Goal: Information Seeking & Learning: Learn about a topic

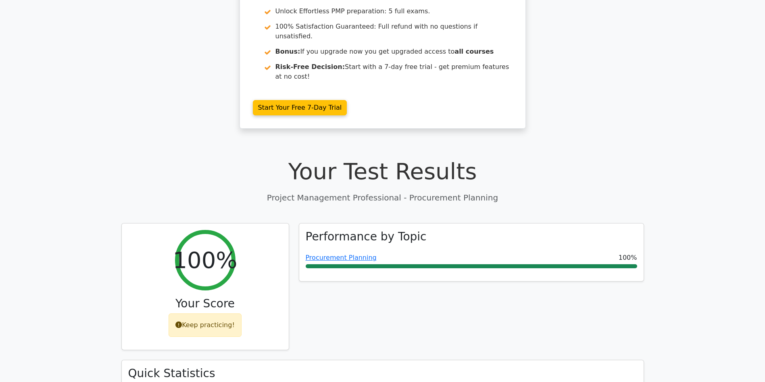
scroll to position [146, 0]
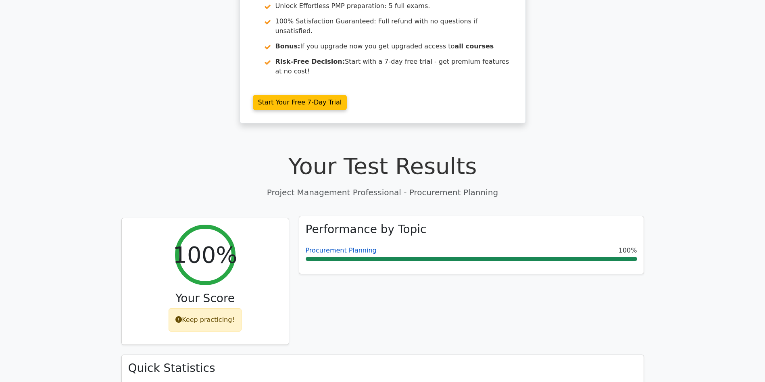
click at [327, 246] on link "Procurement Planning" at bounding box center [341, 250] width 71 height 8
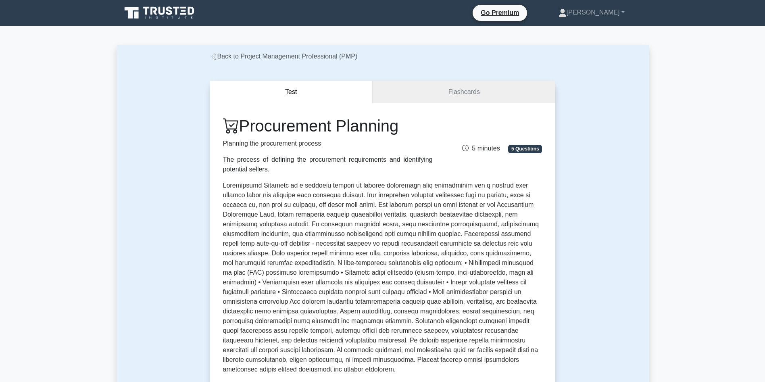
click at [258, 53] on link "Back to Project Management Professional (PMP)" at bounding box center [284, 56] width 148 height 7
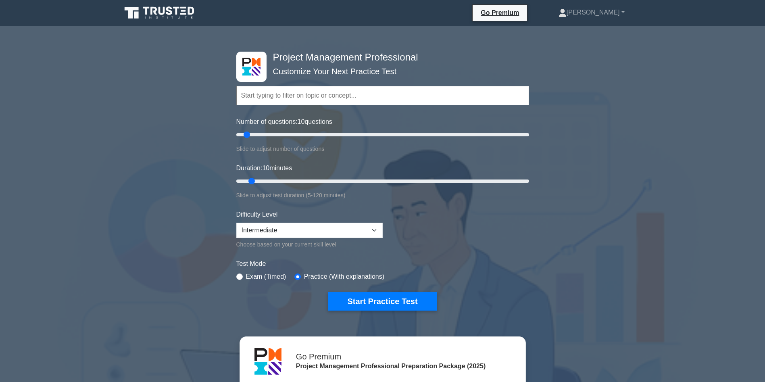
click at [294, 93] on input "text" at bounding box center [382, 95] width 293 height 19
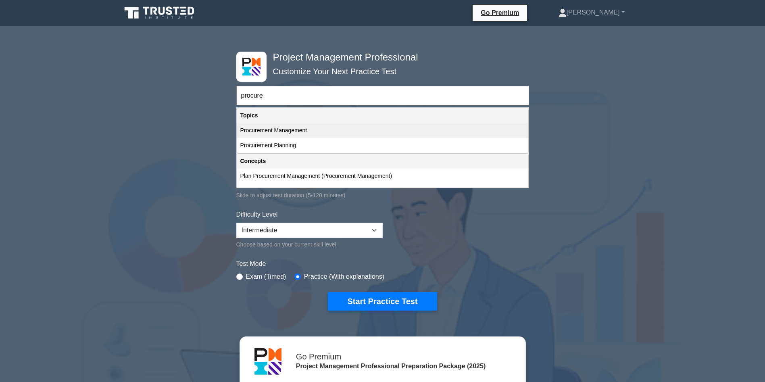
click at [366, 126] on div "Procurement Management" at bounding box center [382, 130] width 291 height 15
type input "Procurement Management"
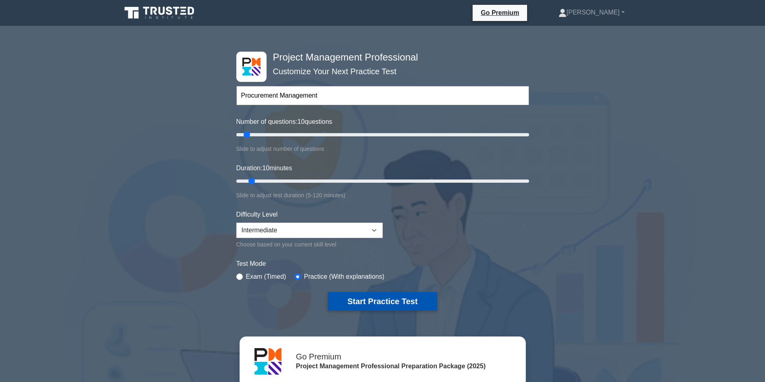
click at [408, 295] on button "Start Practice Test" at bounding box center [382, 301] width 109 height 19
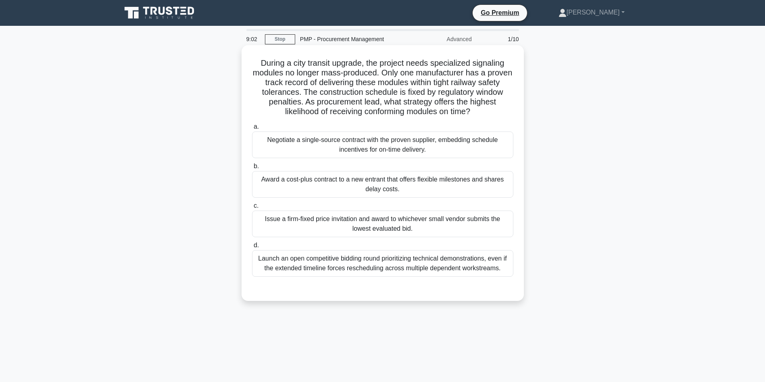
click at [445, 142] on div "Negotiate a single-source contract with the proven supplier, embedding schedule…" at bounding box center [382, 144] width 261 height 27
click at [252, 129] on input "a. Negotiate a single-source contract with the proven supplier, embedding sched…" at bounding box center [252, 126] width 0 height 5
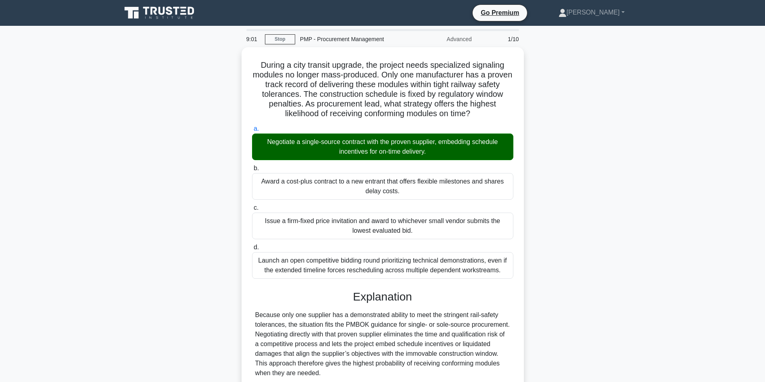
scroll to position [174, 0]
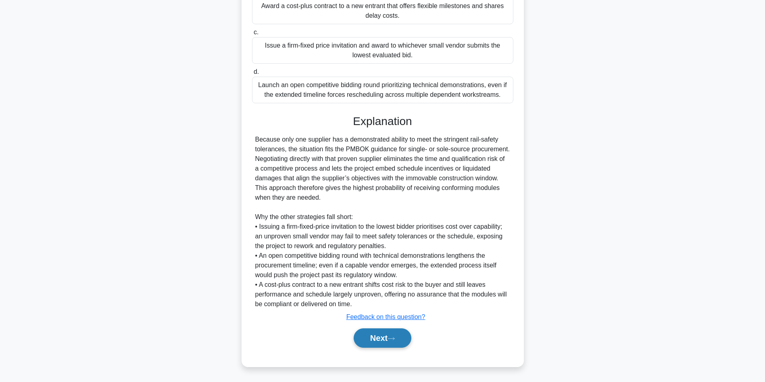
click at [376, 339] on button "Next" at bounding box center [382, 337] width 58 height 19
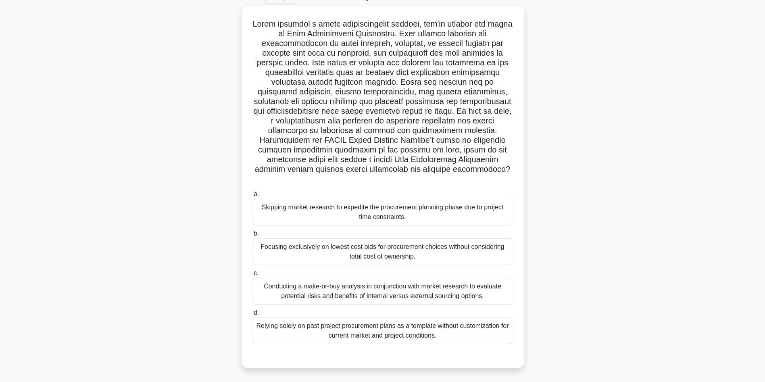
scroll to position [34, 0]
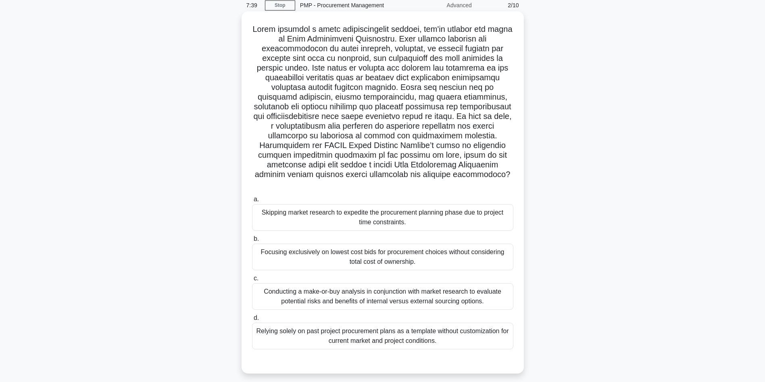
click at [403, 287] on div "Conducting a make-or-buy analysis in conjunction with market research to evalua…" at bounding box center [382, 296] width 261 height 27
click at [252, 281] on input "c. Conducting a make-or-buy analysis in conjunction with market research to eva…" at bounding box center [252, 278] width 0 height 5
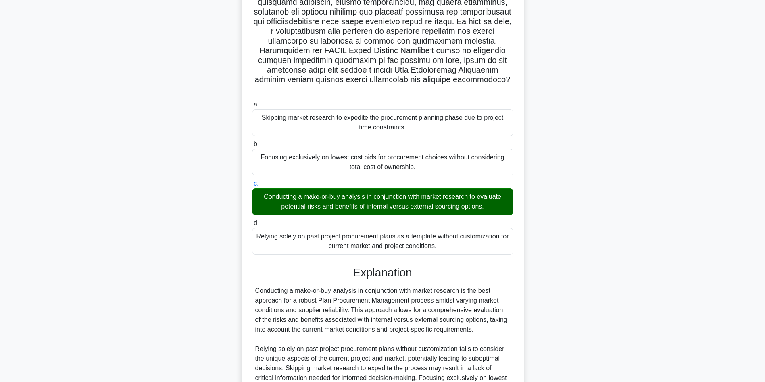
scroll to position [212, 0]
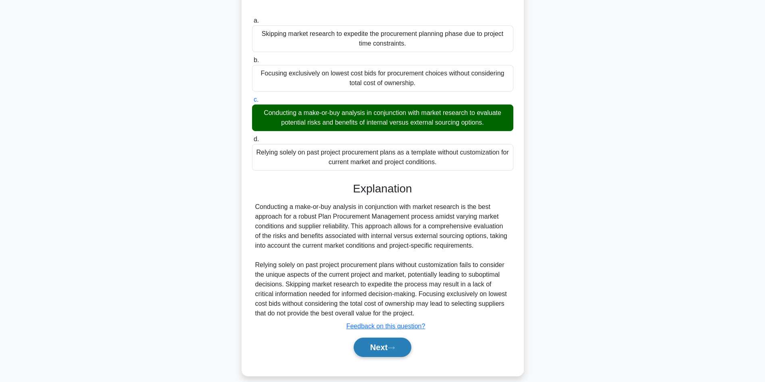
click at [374, 339] on button "Next" at bounding box center [382, 346] width 58 height 19
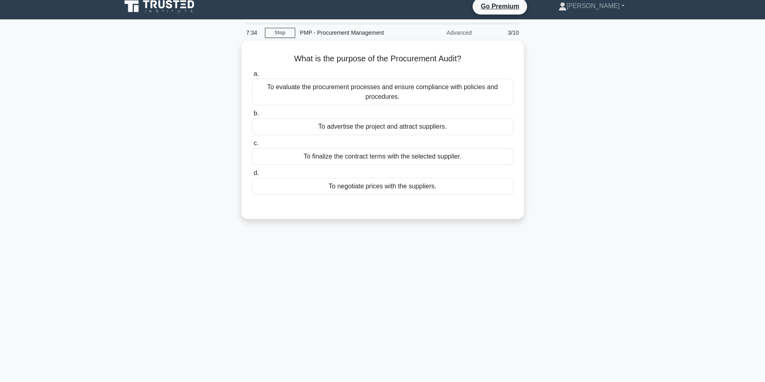
scroll to position [0, 0]
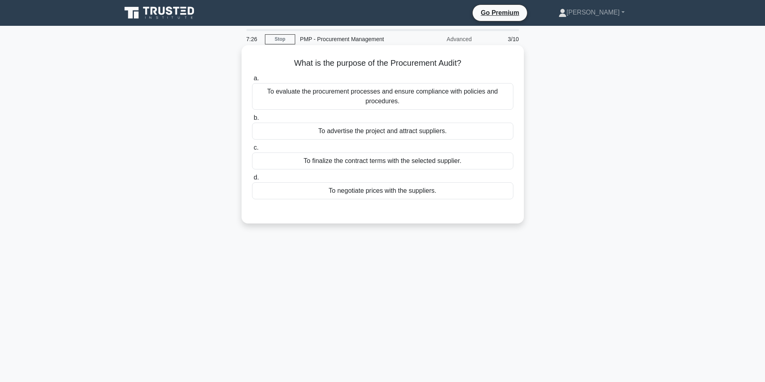
click at [391, 101] on div "To evaluate the procurement processes and ensure compliance with policies and p…" at bounding box center [382, 96] width 261 height 27
click at [252, 81] on input "a. To evaluate the procurement processes and ensure compliance with policies an…" at bounding box center [252, 78] width 0 height 5
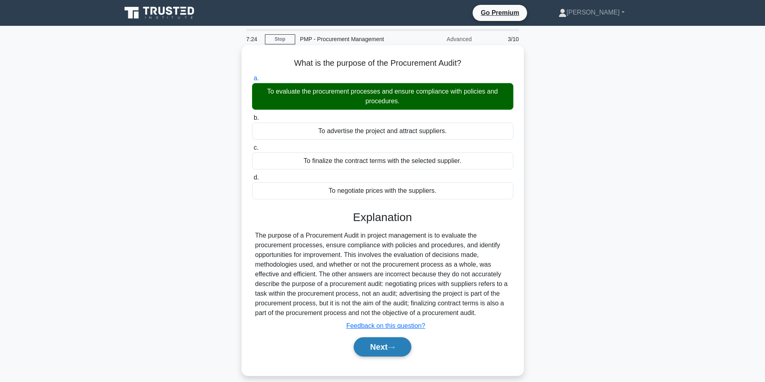
click at [395, 348] on icon at bounding box center [390, 347] width 7 height 4
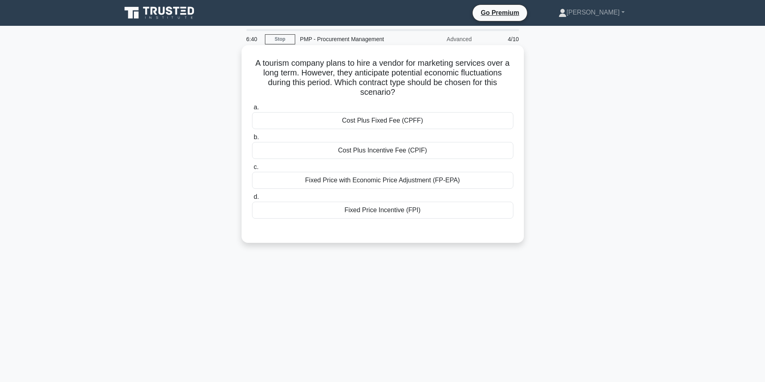
click at [454, 180] on div "Fixed Price with Economic Price Adjustment (FP-EPA)" at bounding box center [382, 180] width 261 height 17
click at [252, 170] on input "c. Fixed Price with Economic Price Adjustment (FP-EPA)" at bounding box center [252, 166] width 0 height 5
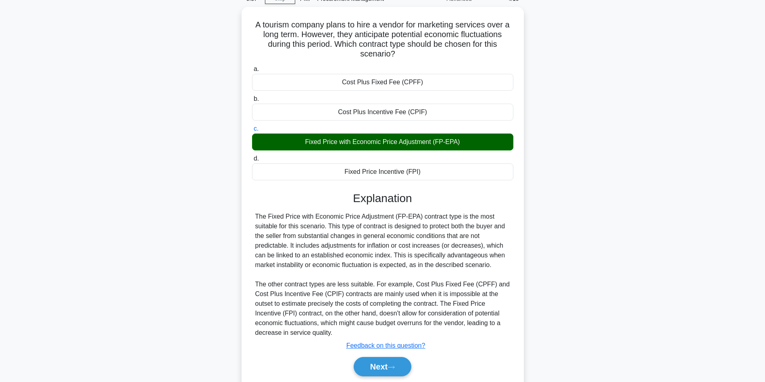
scroll to position [67, 0]
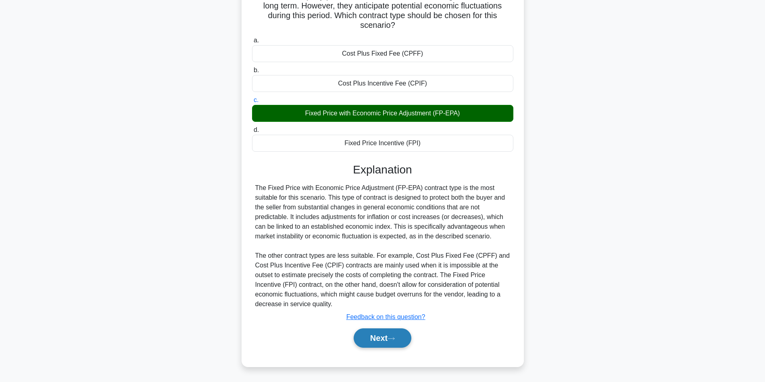
click at [375, 339] on button "Next" at bounding box center [382, 337] width 58 height 19
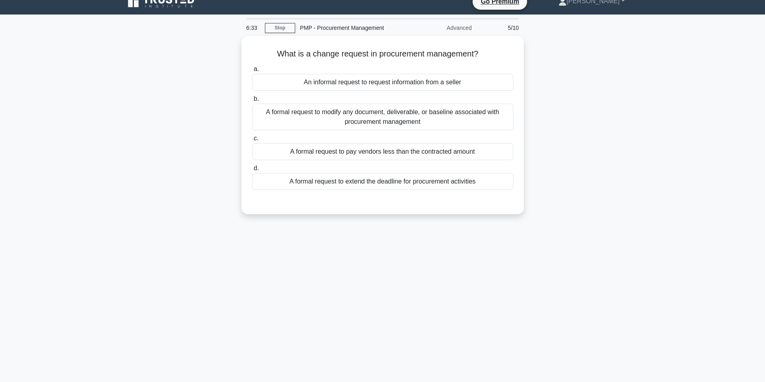
scroll to position [0, 0]
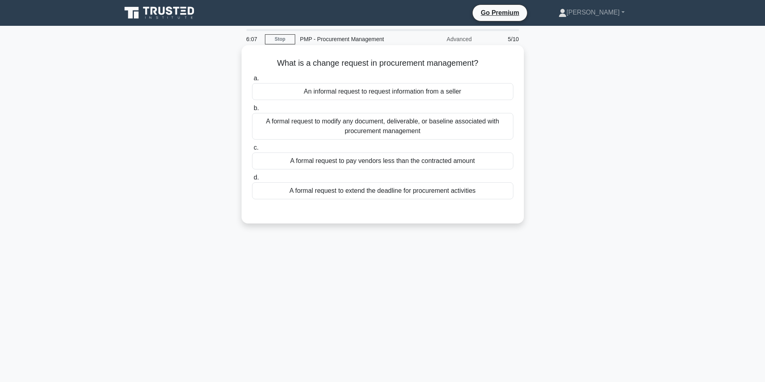
click at [360, 127] on div "A formal request to modify any document, deliverable, or baseline associated wi…" at bounding box center [382, 126] width 261 height 27
click at [252, 111] on input "b. A formal request to modify any document, deliverable, or baseline associated…" at bounding box center [252, 108] width 0 height 5
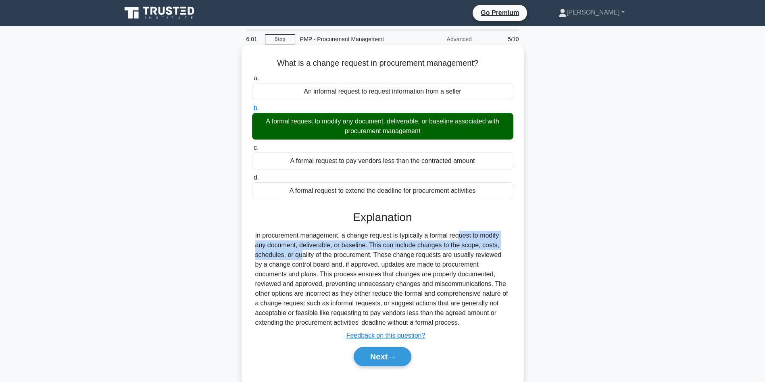
drag, startPoint x: 412, startPoint y: 237, endPoint x: 509, endPoint y: 243, distance: 96.9
click at [509, 243] on div "In procurement management, a change request is typically a formal request to mo…" at bounding box center [382, 279] width 255 height 97
click at [389, 359] on button "Next" at bounding box center [382, 356] width 58 height 19
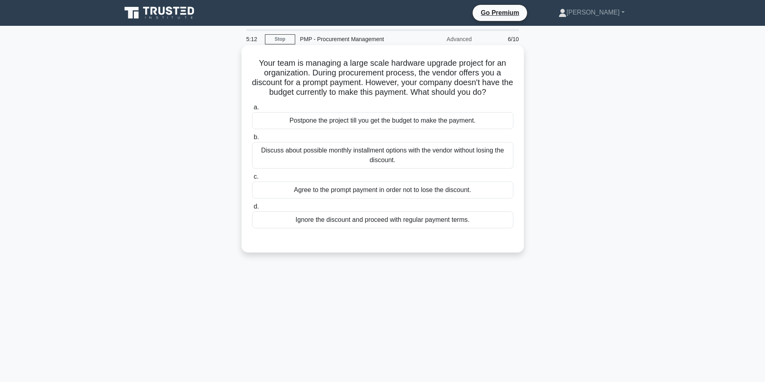
click at [393, 151] on div "Discuss about possible monthly installment options with the vendor without losi…" at bounding box center [382, 155] width 261 height 27
click at [252, 140] on input "b. Discuss about possible monthly installment options with the vendor without l…" at bounding box center [252, 137] width 0 height 5
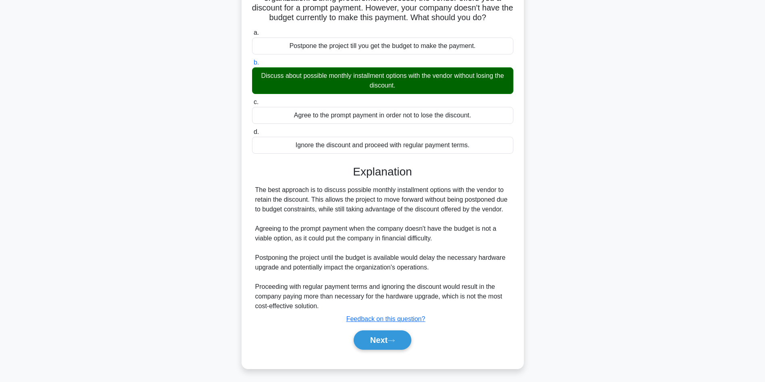
scroll to position [87, 0]
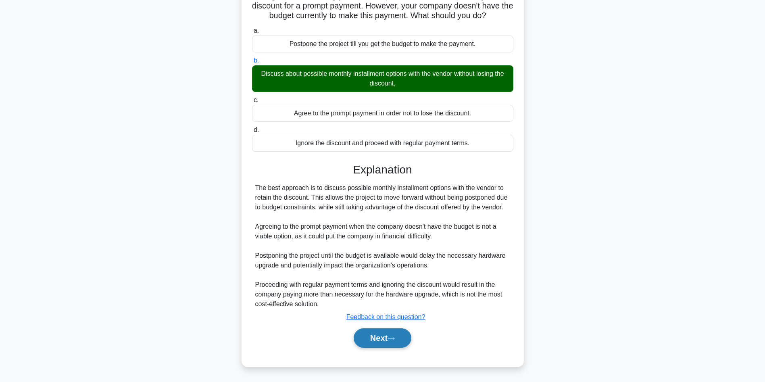
click at [375, 341] on button "Next" at bounding box center [382, 337] width 58 height 19
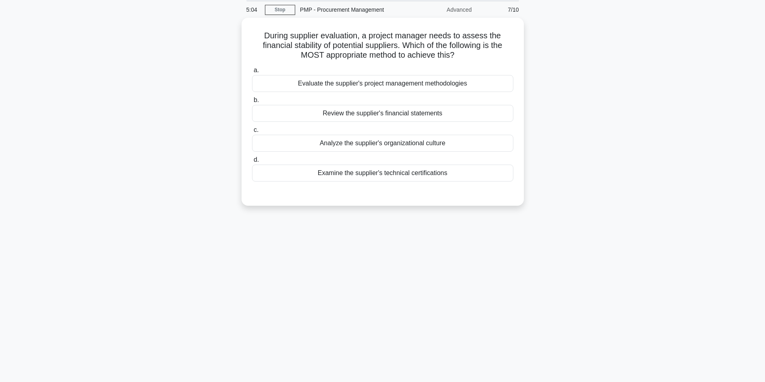
scroll to position [0, 0]
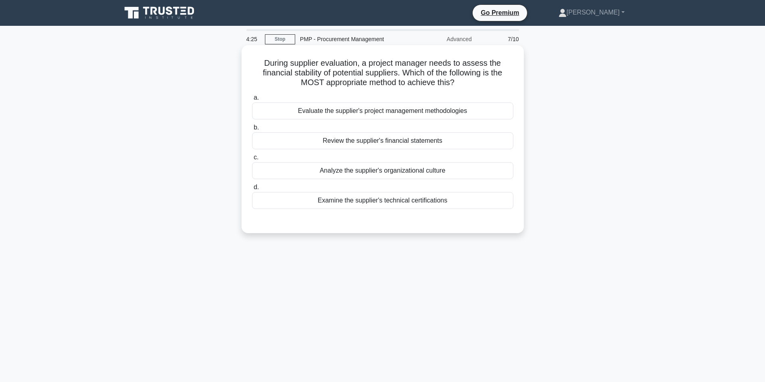
click at [390, 142] on div "Review the supplier's financial statements" at bounding box center [382, 140] width 261 height 17
click at [252, 130] on input "b. Review the supplier's financial statements" at bounding box center [252, 127] width 0 height 5
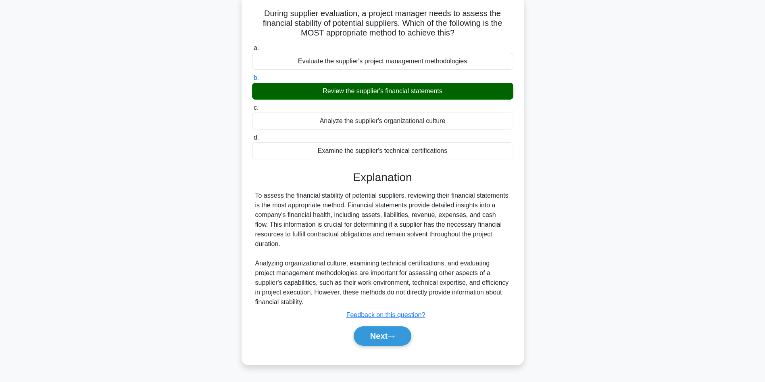
scroll to position [54, 0]
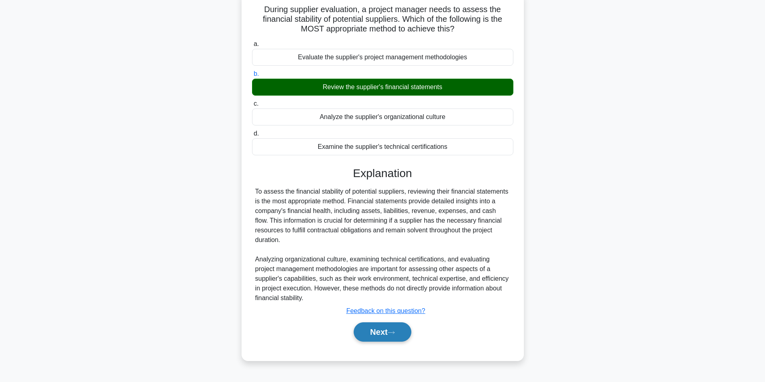
click at [379, 335] on button "Next" at bounding box center [382, 331] width 58 height 19
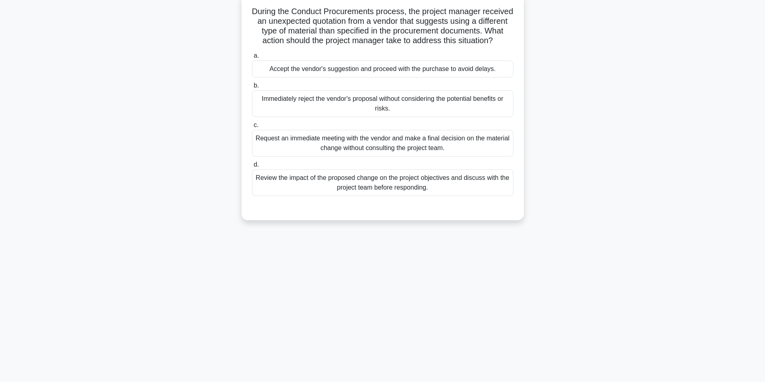
scroll to position [0, 0]
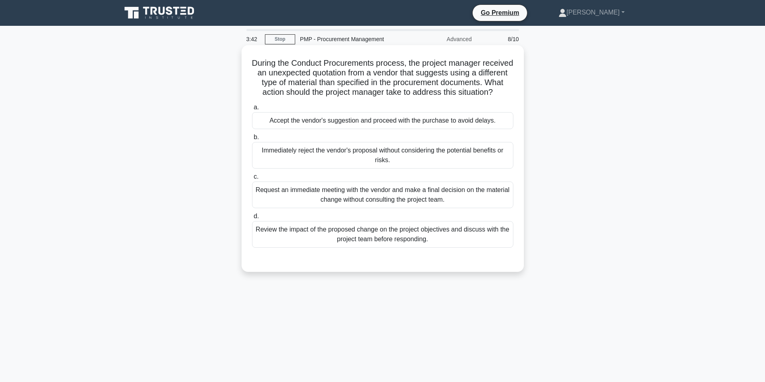
click at [330, 246] on div "Review the impact of the proposed change on the project objectives and discuss …" at bounding box center [382, 234] width 261 height 27
click at [252, 219] on input "d. Review the impact of the proposed change on the project objectives and discu…" at bounding box center [252, 216] width 0 height 5
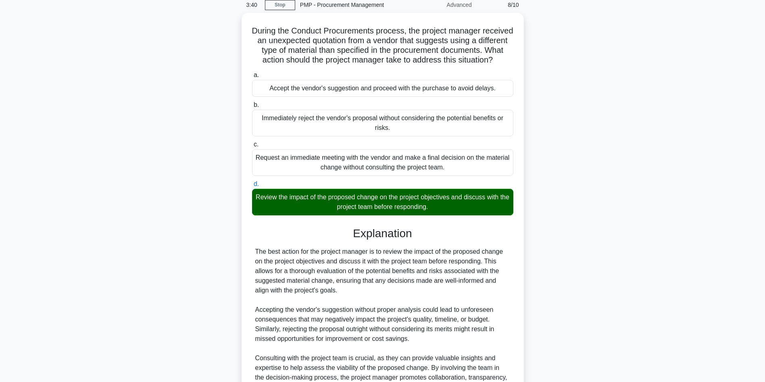
scroll to position [125, 0]
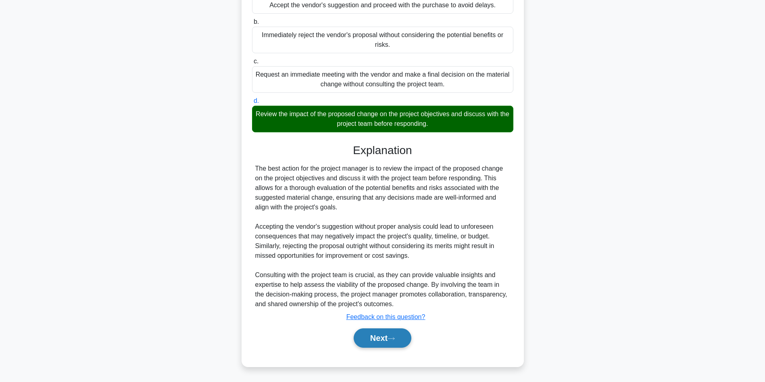
click at [383, 331] on button "Next" at bounding box center [382, 337] width 58 height 19
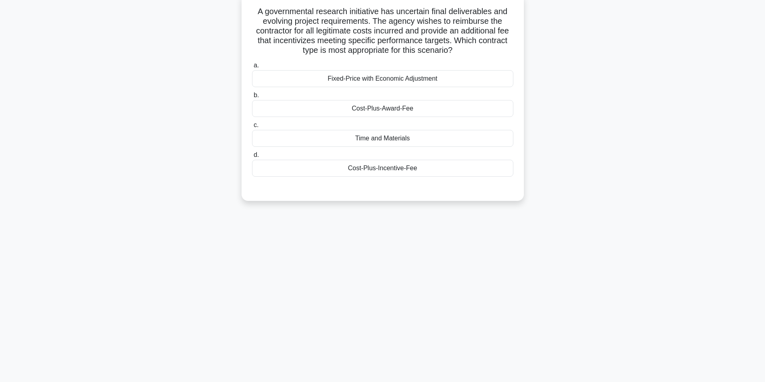
scroll to position [0, 0]
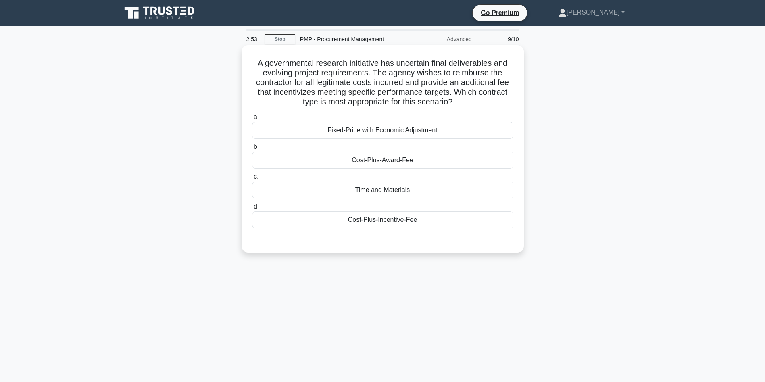
click at [422, 224] on div "Cost-Plus-Incentive-Fee" at bounding box center [382, 219] width 261 height 17
click at [252, 209] on input "d. Cost-Plus-Incentive-Fee" at bounding box center [252, 206] width 0 height 5
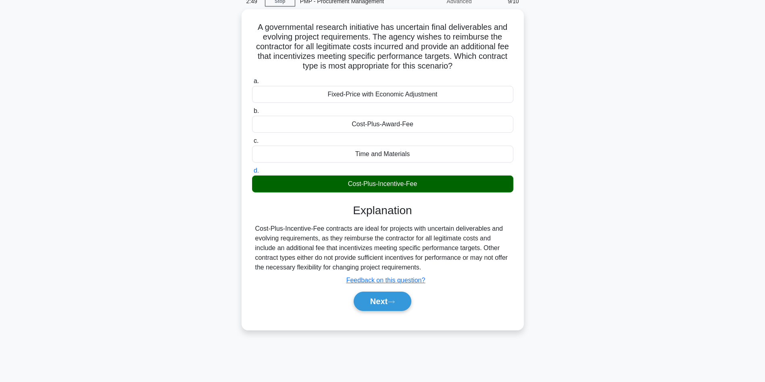
scroll to position [54, 0]
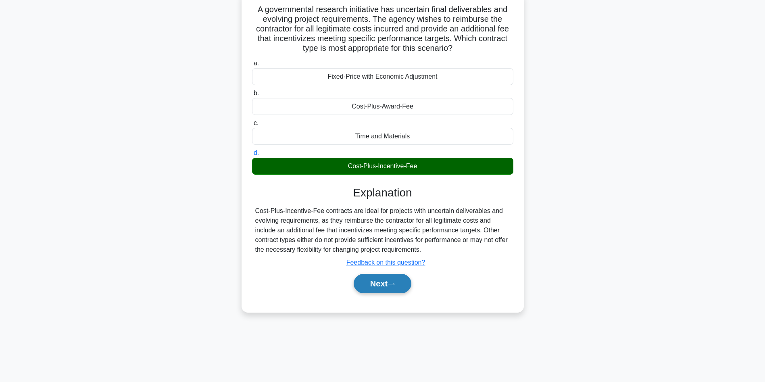
click at [391, 286] on icon at bounding box center [390, 284] width 7 height 4
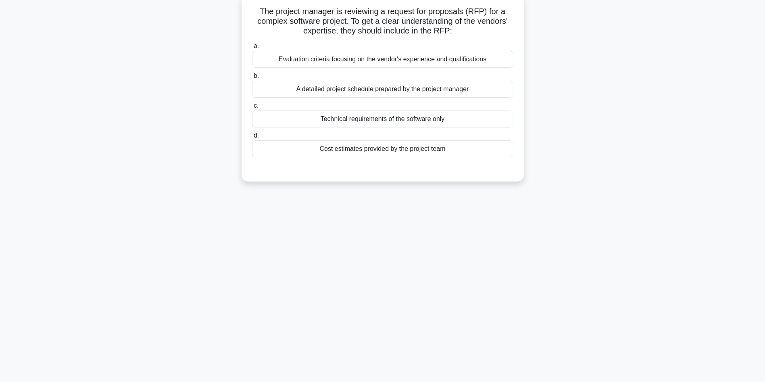
scroll to position [0, 0]
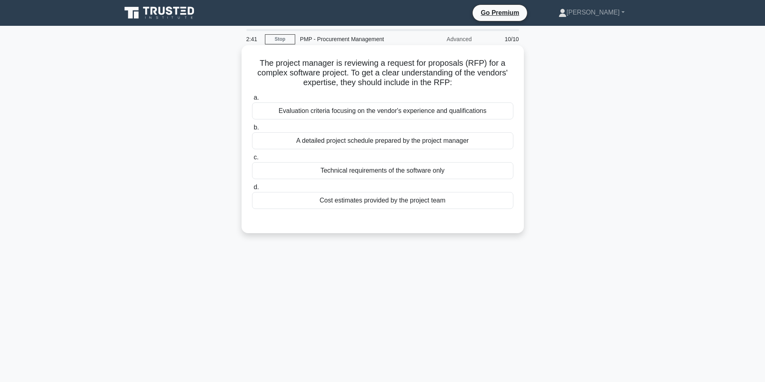
click at [299, 71] on h5 "The project manager is reviewing a request for proposals (RFP) for a complex so…" at bounding box center [382, 73] width 263 height 30
click at [321, 111] on div "Evaluation criteria focusing on the vendor's experience and qualifications" at bounding box center [382, 110] width 261 height 17
click at [252, 100] on input "a. Evaluation criteria focusing on the vendor's experience and qualifications" at bounding box center [252, 97] width 0 height 5
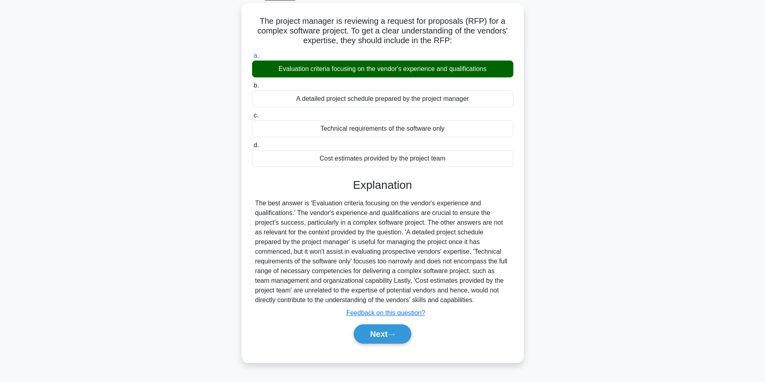
scroll to position [54, 0]
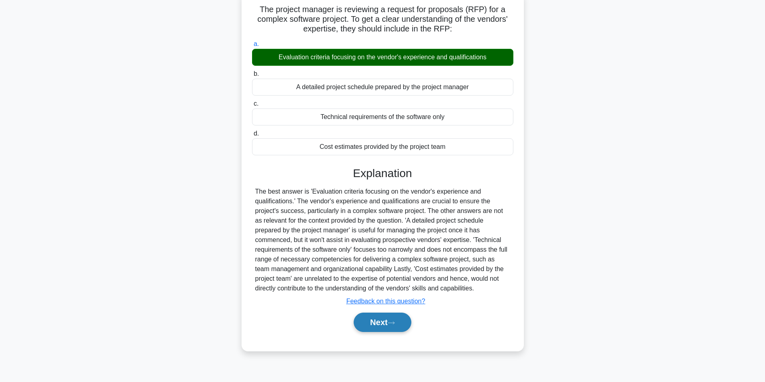
click at [371, 328] on button "Next" at bounding box center [382, 321] width 58 height 19
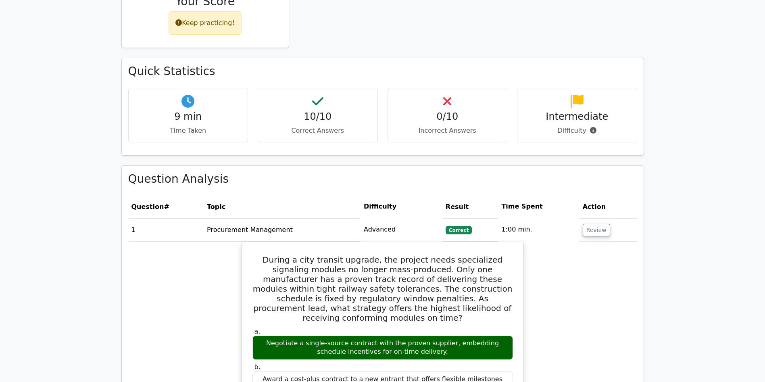
scroll to position [458, 0]
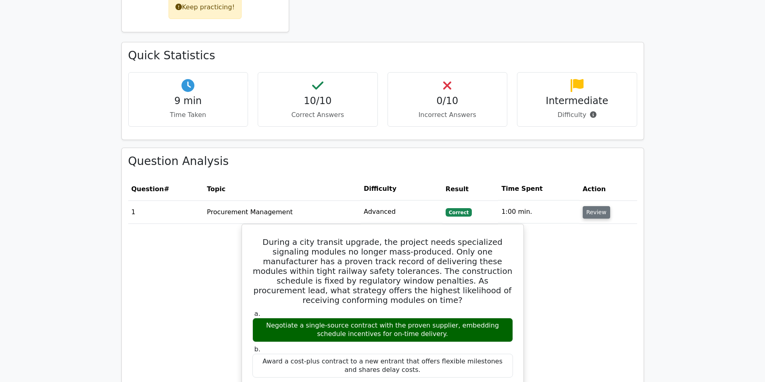
click at [599, 206] on button "Review" at bounding box center [595, 212] width 27 height 12
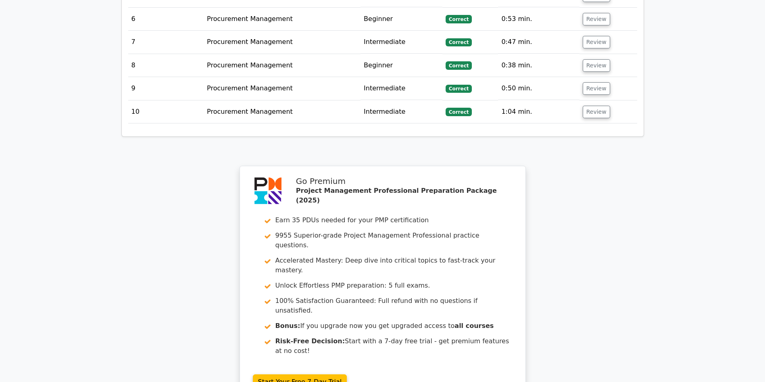
scroll to position [872, 0]
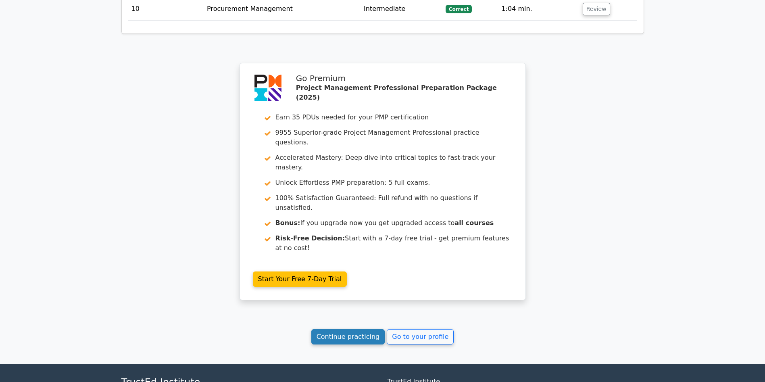
click at [342, 329] on link "Continue practicing" at bounding box center [348, 336] width 74 height 15
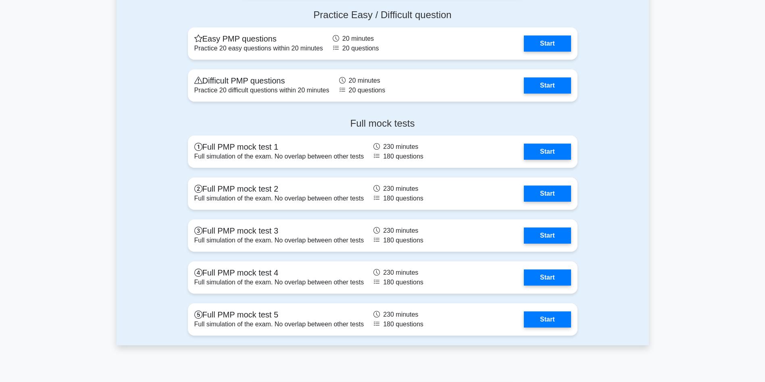
scroll to position [3108, 0]
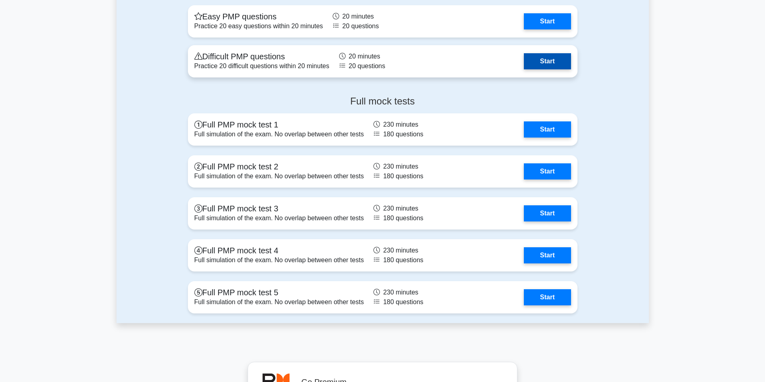
click at [556, 62] on link "Start" at bounding box center [547, 61] width 47 height 16
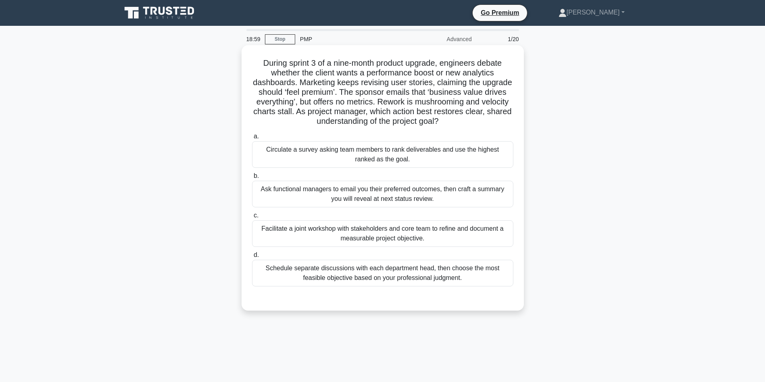
click at [441, 237] on div "Facilitate a joint workshop with stakeholders and core team to refine and docum…" at bounding box center [382, 233] width 261 height 27
click at [252, 218] on input "c. Facilitate a joint workshop with stakeholders and core team to refine and do…" at bounding box center [252, 215] width 0 height 5
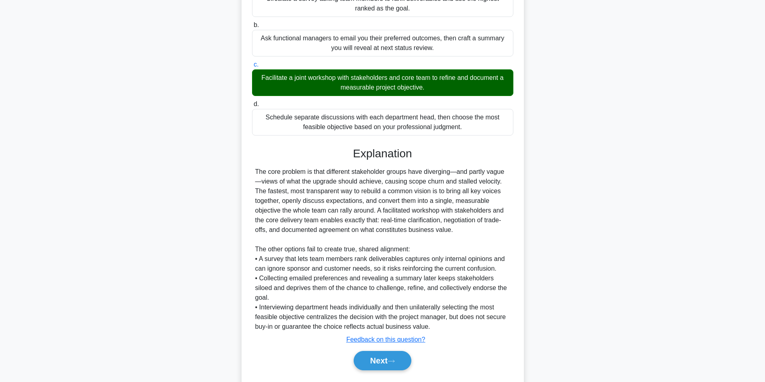
scroll to position [164, 0]
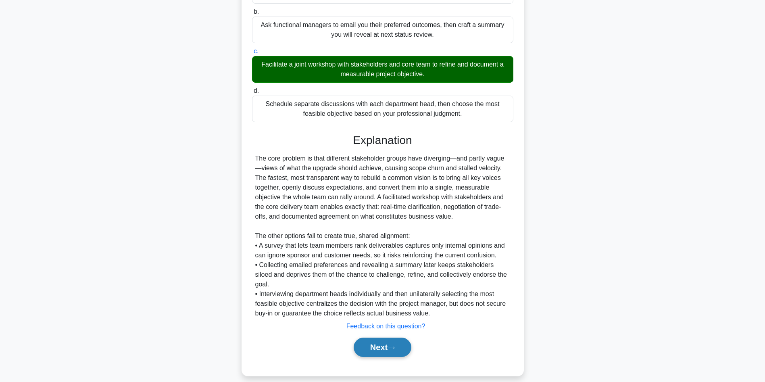
click at [376, 340] on button "Next" at bounding box center [382, 346] width 58 height 19
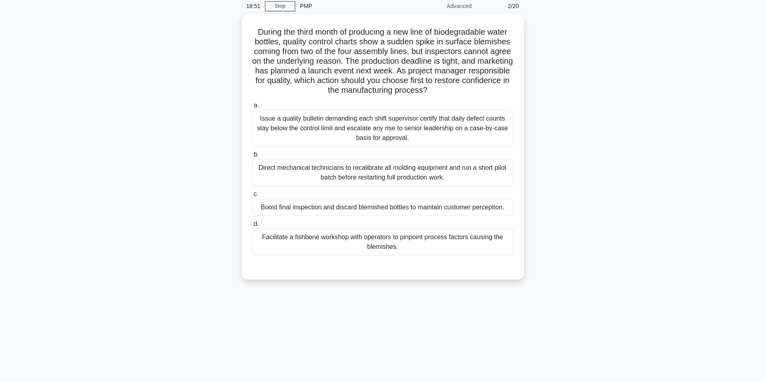
scroll to position [0, 0]
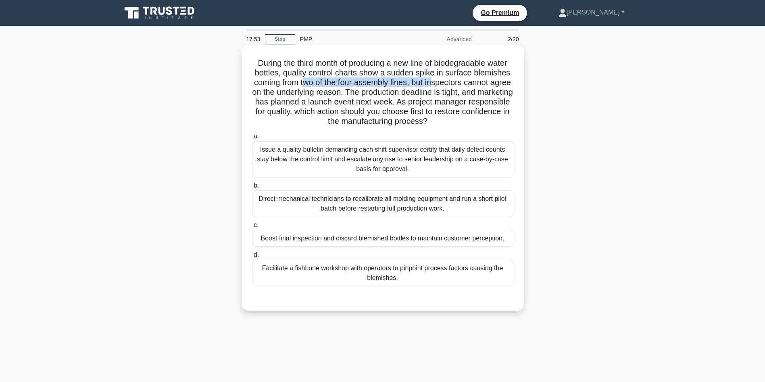
drag, startPoint x: 313, startPoint y: 85, endPoint x: 447, endPoint y: 87, distance: 133.4
click at [447, 87] on h5 "During the third month of producing a new line of biodegradable water bottles, …" at bounding box center [382, 92] width 263 height 69
click at [429, 273] on div "Facilitate a fishbone workshop with operators to pinpoint process factors causi…" at bounding box center [382, 273] width 261 height 27
click at [252, 258] on input "d. Facilitate a fishbone workshop with operators to pinpoint process factors ca…" at bounding box center [252, 254] width 0 height 5
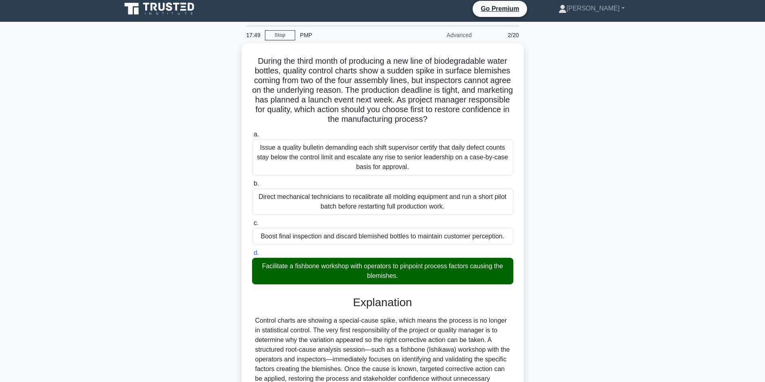
scroll to position [10, 0]
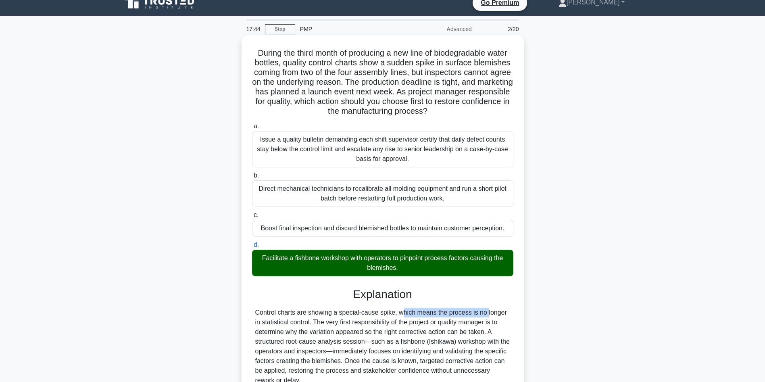
drag, startPoint x: 353, startPoint y: 311, endPoint x: 436, endPoint y: 315, distance: 82.3
click at [436, 315] on div "Control charts are showing a special-cause spike, which means the process is no…" at bounding box center [382, 385] width 255 height 155
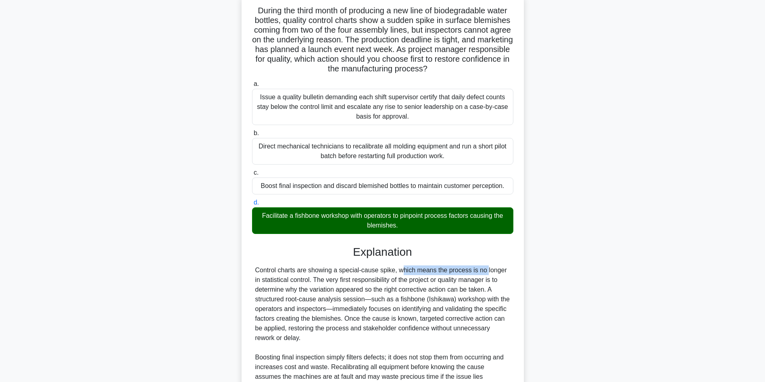
scroll to position [164, 0]
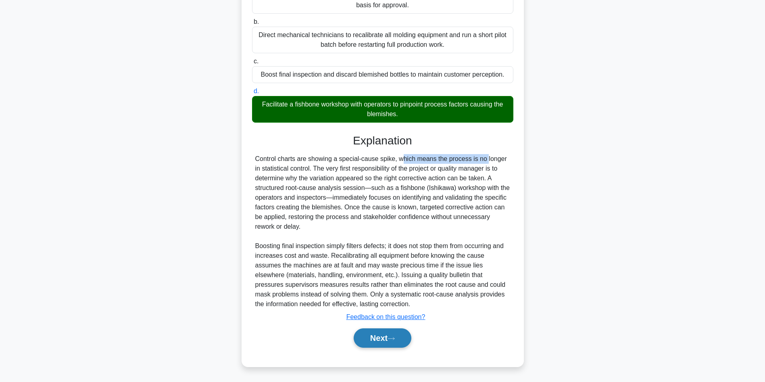
click at [396, 341] on button "Next" at bounding box center [382, 337] width 58 height 19
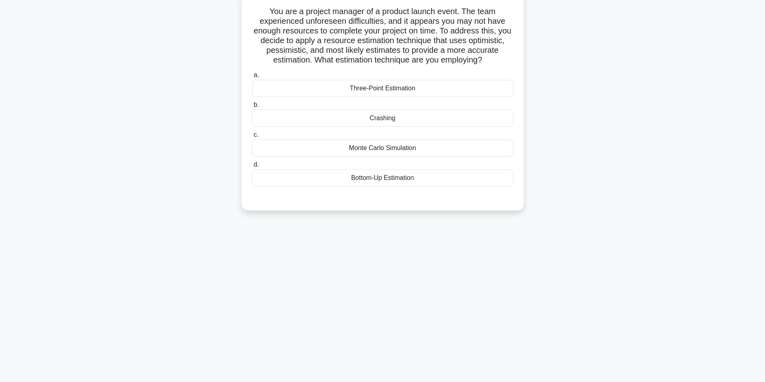
scroll to position [0, 0]
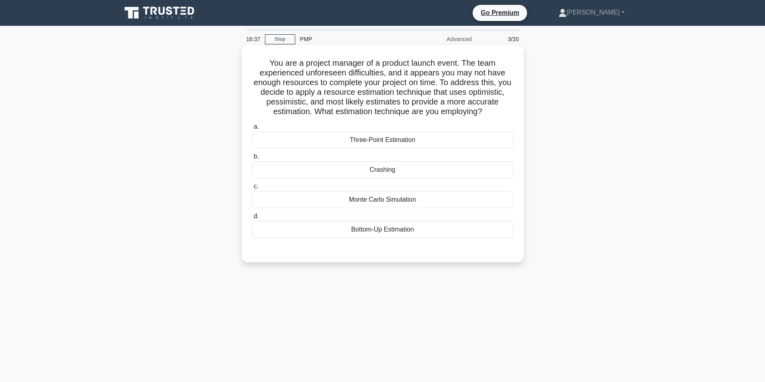
click at [356, 145] on div "Three-Point Estimation" at bounding box center [382, 139] width 261 height 17
click at [252, 129] on input "a. Three-Point Estimation" at bounding box center [252, 126] width 0 height 5
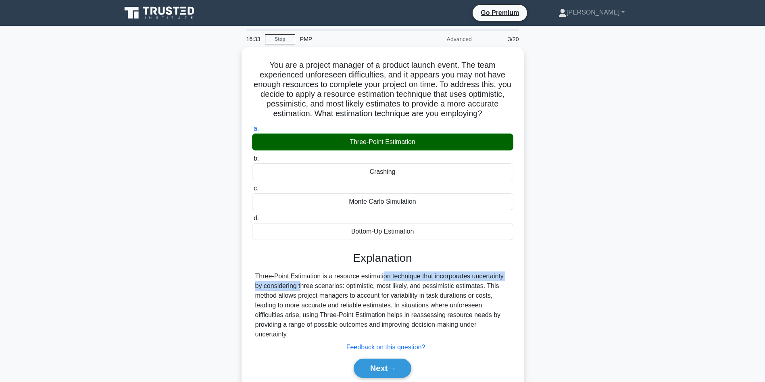
drag, startPoint x: 333, startPoint y: 275, endPoint x: 541, endPoint y: 277, distance: 208.4
click at [541, 277] on div "You are a project manager of a product launch event. The team experienced unfor…" at bounding box center [382, 226] width 532 height 359
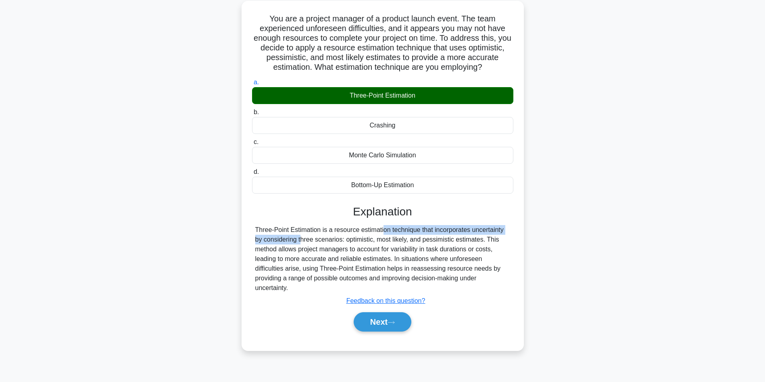
scroll to position [54, 0]
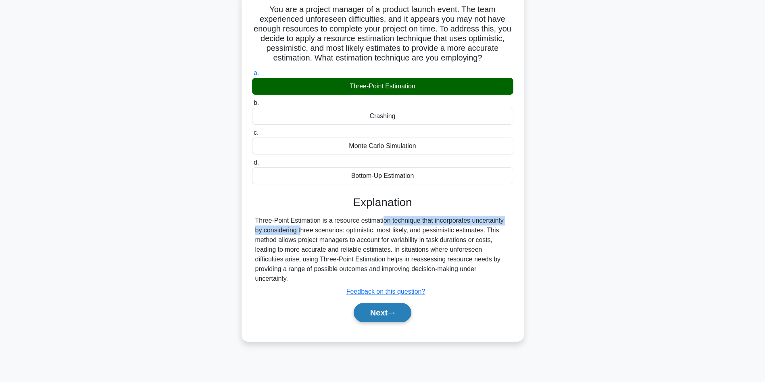
click at [371, 310] on button "Next" at bounding box center [382, 312] width 58 height 19
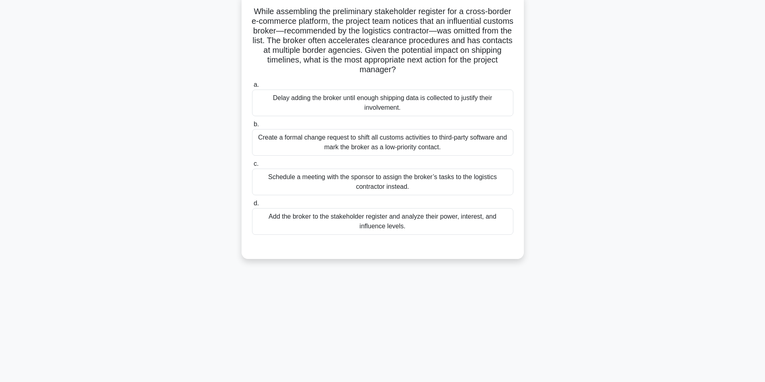
scroll to position [0, 0]
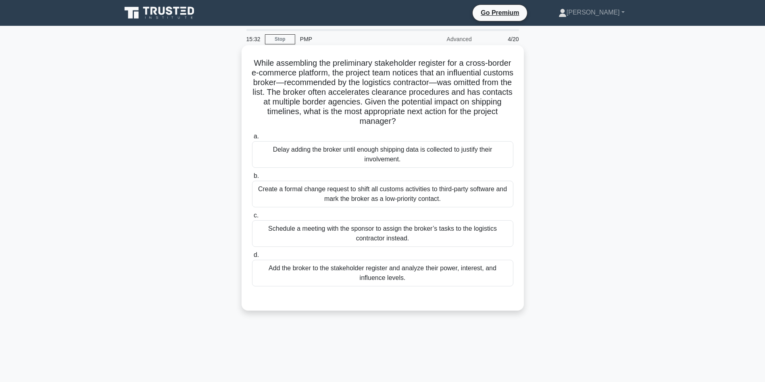
click at [402, 277] on div "Add the broker to the stakeholder register and analyze their power, interest, a…" at bounding box center [382, 273] width 261 height 27
click at [252, 258] on input "d. Add the broker to the stakeholder register and analyze their power, interest…" at bounding box center [252, 254] width 0 height 5
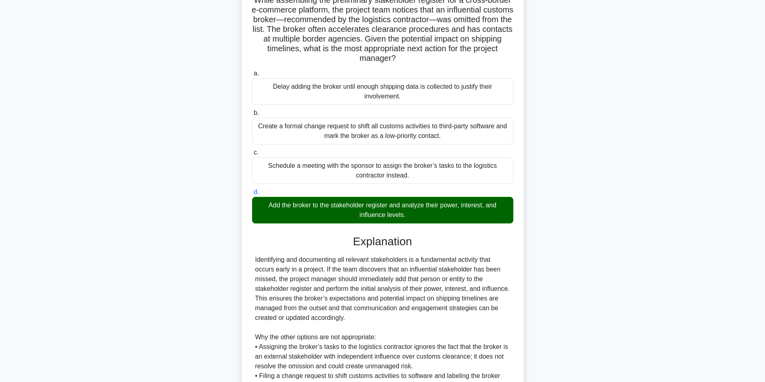
scroll to position [81, 0]
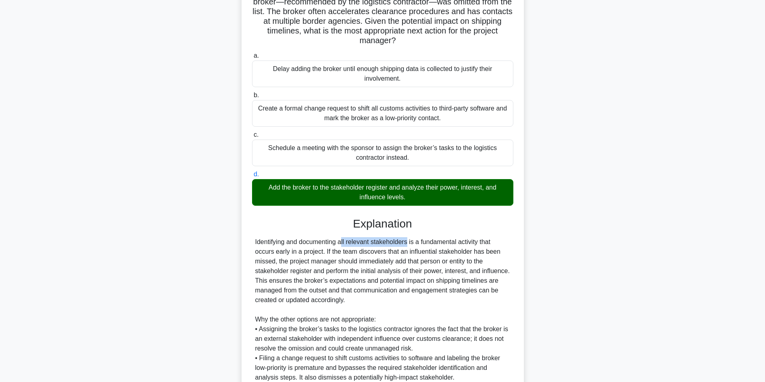
drag, startPoint x: 288, startPoint y: 238, endPoint x: 359, endPoint y: 240, distance: 71.4
click at [359, 240] on div "Identifying and documenting all relevant stakeholders is a fundamental activity…" at bounding box center [382, 324] width 255 height 174
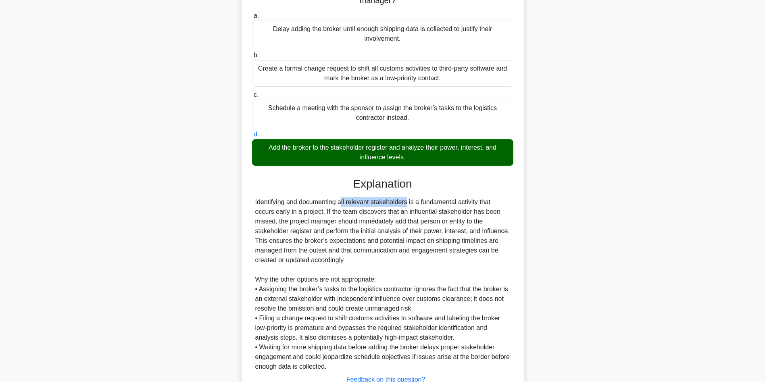
scroll to position [158, 0]
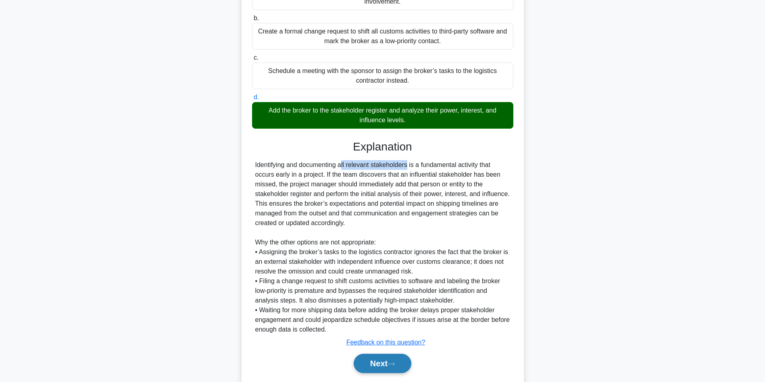
click at [387, 364] on button "Next" at bounding box center [382, 362] width 58 height 19
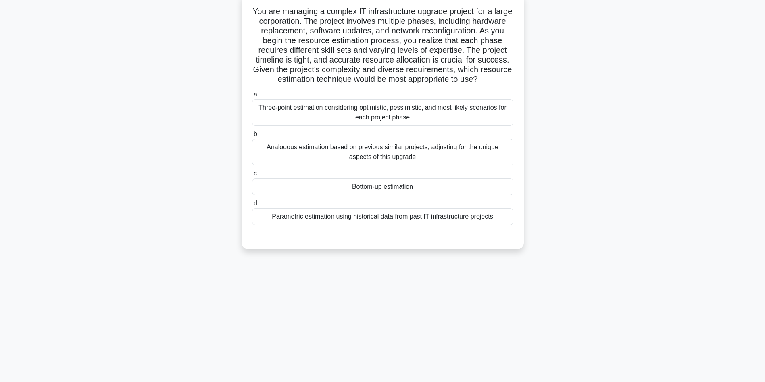
scroll to position [0, 0]
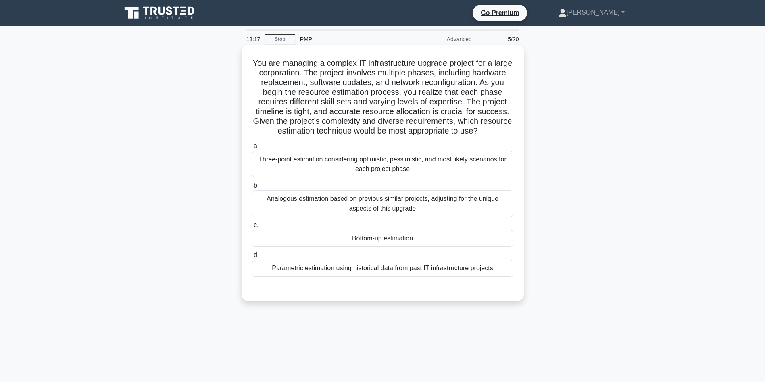
click at [469, 203] on div "Analogous estimation based on previous similar projects, adjusting for the uniq…" at bounding box center [382, 203] width 261 height 27
click at [252, 188] on input "b. Analogous estimation based on previous similar projects, adjusting for the u…" at bounding box center [252, 185] width 0 height 5
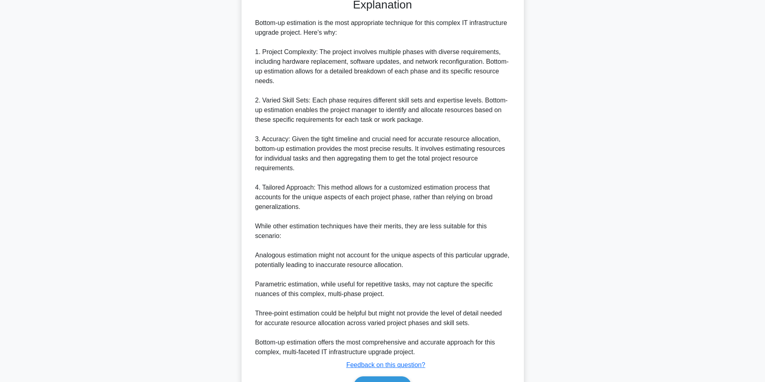
scroll to position [339, 0]
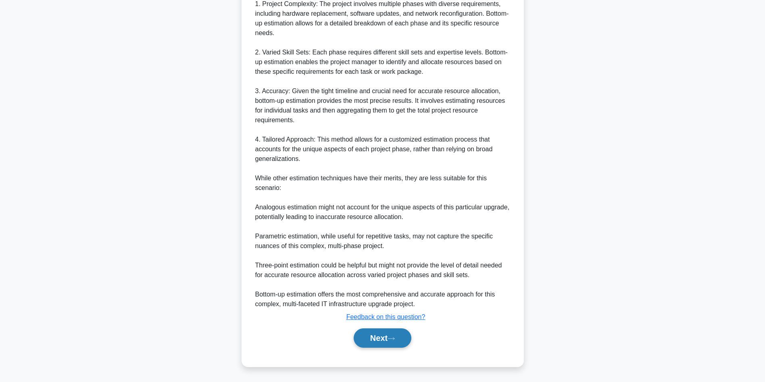
click at [379, 338] on button "Next" at bounding box center [382, 337] width 58 height 19
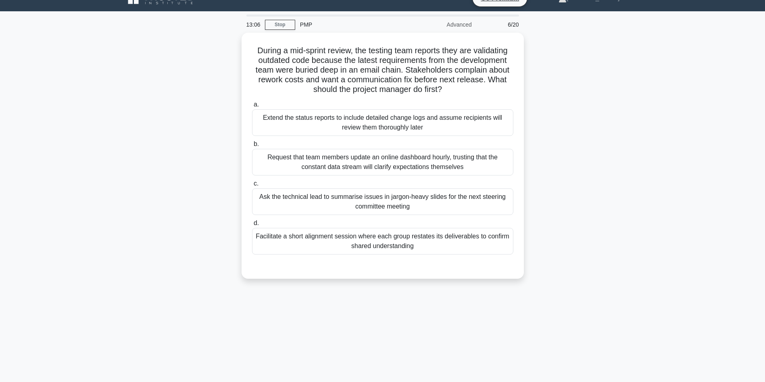
scroll to position [0, 0]
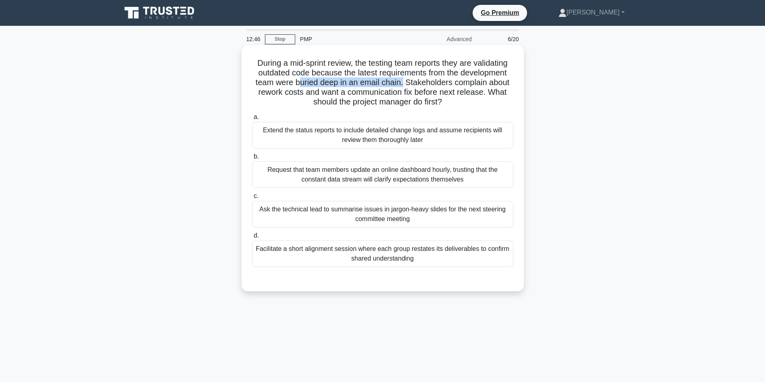
drag, startPoint x: 299, startPoint y: 83, endPoint x: 403, endPoint y: 81, distance: 103.2
click at [403, 81] on h5 "During a mid-sprint review, the testing team reports they are validating outdat…" at bounding box center [382, 82] width 263 height 49
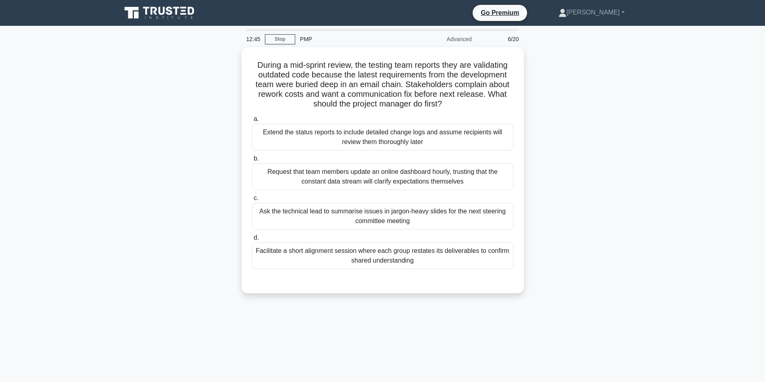
click at [696, 92] on main "12:45 Stop PMP Advanced 6/20 During a mid-sprint review, the testing team repor…" at bounding box center [382, 230] width 765 height 409
click at [441, 249] on div "Facilitate a short alignment session where each group restates its deliverables…" at bounding box center [382, 253] width 261 height 27
click at [252, 238] on input "d. Facilitate a short alignment session where each group restates its deliverab…" at bounding box center [252, 235] width 0 height 5
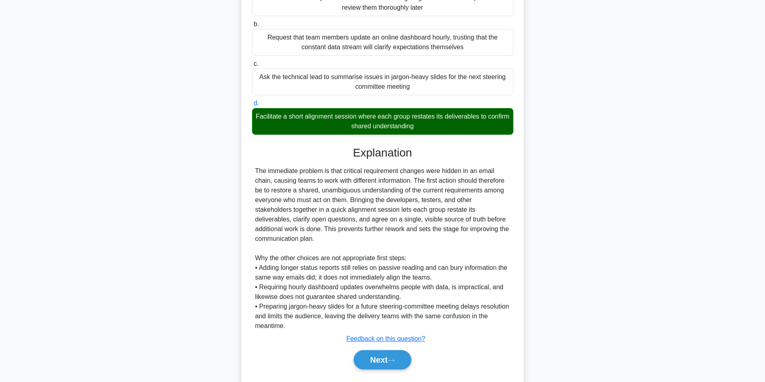
scroll to position [145, 0]
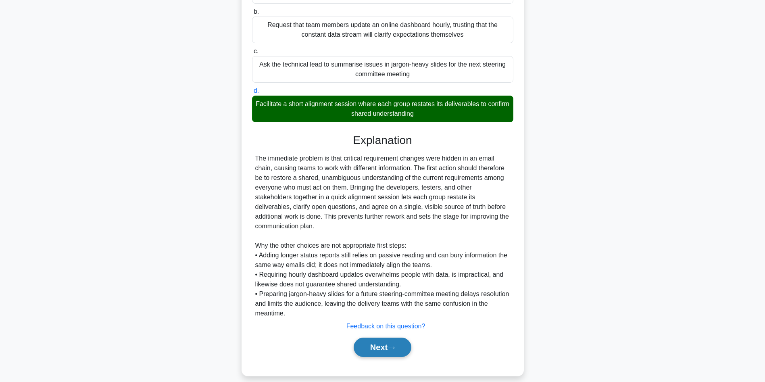
click at [375, 340] on button "Next" at bounding box center [382, 346] width 58 height 19
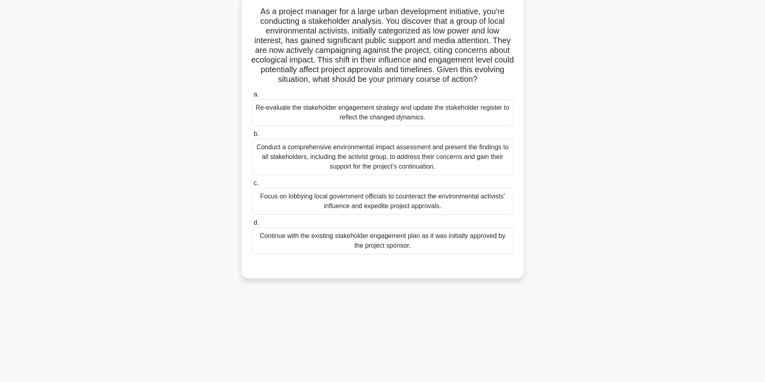
scroll to position [0, 0]
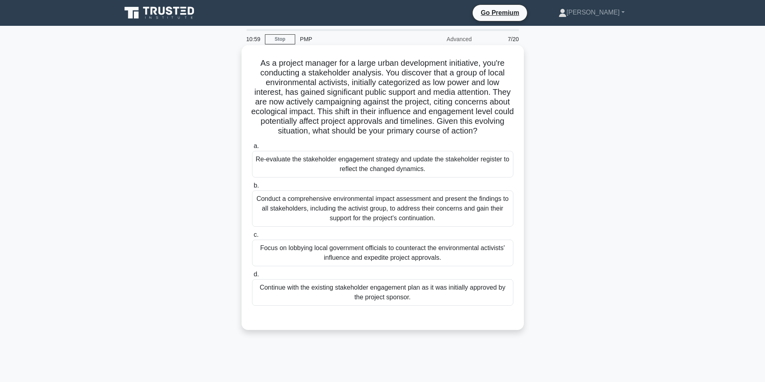
click at [437, 162] on div "Re-evaluate the stakeholder engagement strategy and update the stakeholder regi…" at bounding box center [382, 164] width 261 height 27
click at [252, 149] on input "a. Re-evaluate the stakeholder engagement strategy and update the stakeholder r…" at bounding box center [252, 145] width 0 height 5
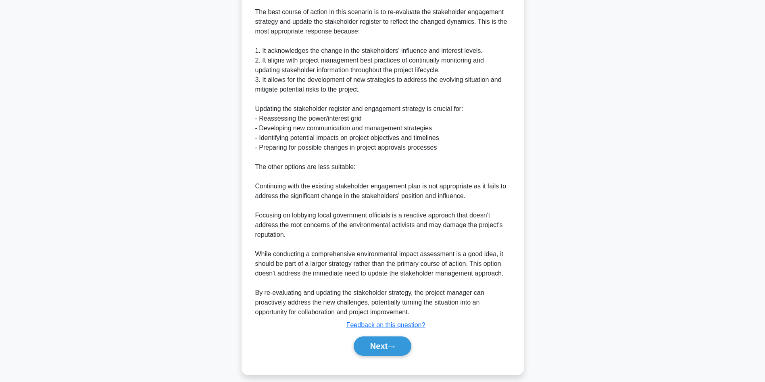
scroll to position [338, 0]
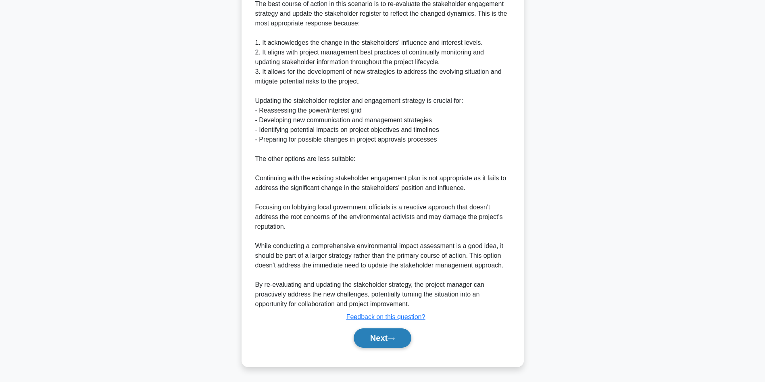
click at [386, 347] on button "Next" at bounding box center [382, 337] width 58 height 19
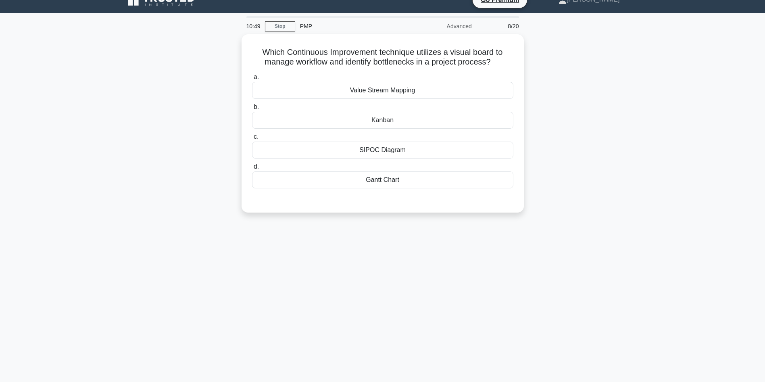
scroll to position [0, 0]
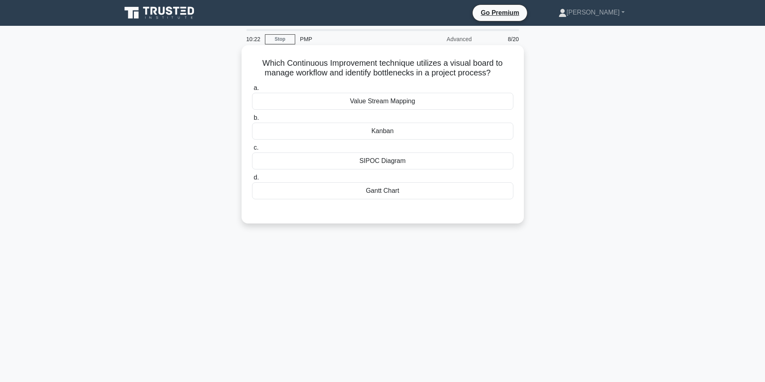
click at [382, 133] on div "Kanban" at bounding box center [382, 131] width 261 height 17
click at [252, 121] on input "b. Kanban" at bounding box center [252, 117] width 0 height 5
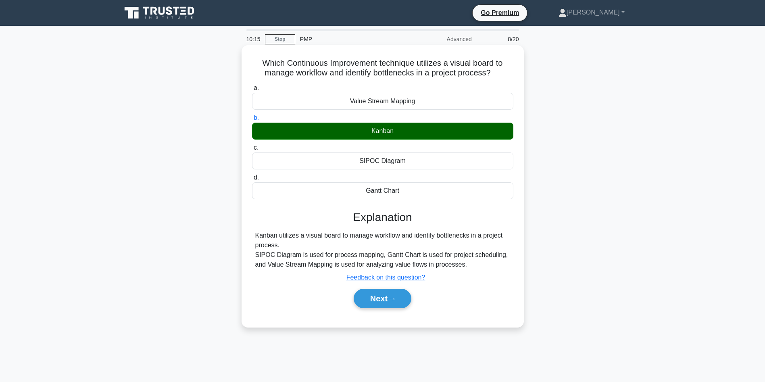
drag, startPoint x: 264, startPoint y: 239, endPoint x: 327, endPoint y: 246, distance: 63.6
click at [327, 246] on div "Kanban utilizes a visual board to manage workflow and identify bottlenecks in a…" at bounding box center [382, 250] width 255 height 39
click at [382, 303] on button "Next" at bounding box center [382, 298] width 58 height 19
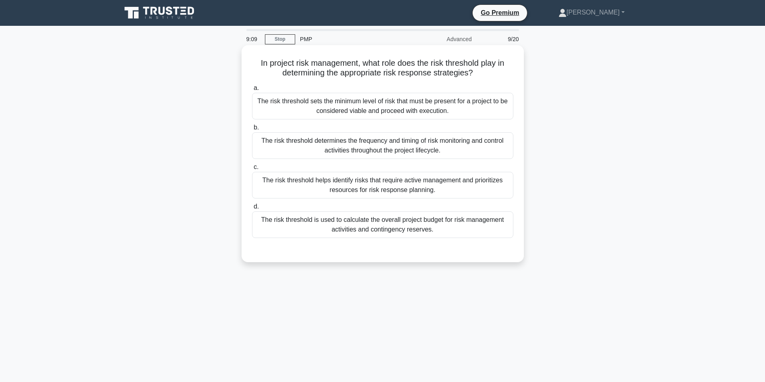
click at [489, 104] on div "The risk threshold sets the minimum level of risk that must be present for a pr…" at bounding box center [382, 106] width 261 height 27
click at [252, 91] on input "a. The risk threshold sets the minimum level of risk that must be present for a…" at bounding box center [252, 87] width 0 height 5
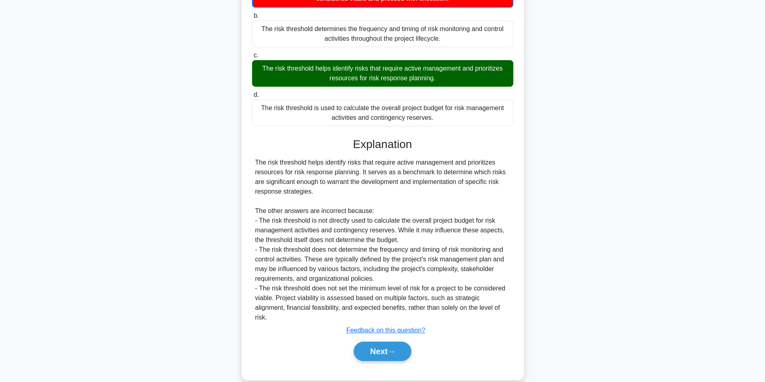
scroll to position [115, 0]
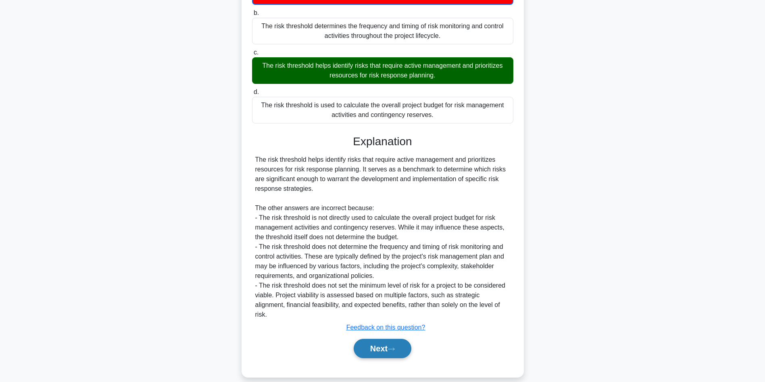
click at [374, 341] on button "Next" at bounding box center [382, 348] width 58 height 19
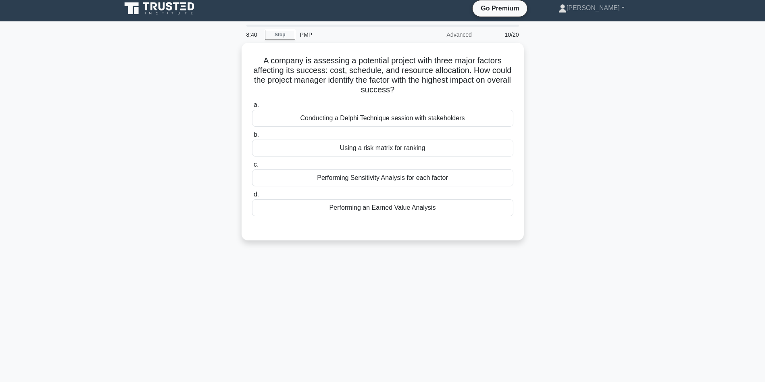
scroll to position [0, 0]
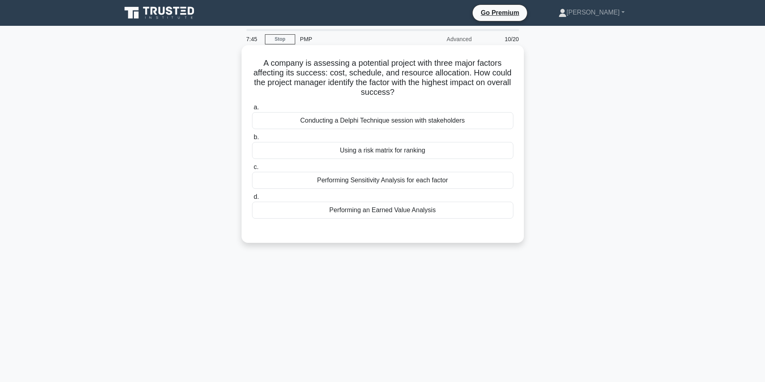
click at [372, 181] on div "Performing Sensitivity Analysis for each factor" at bounding box center [382, 180] width 261 height 17
click at [252, 170] on input "c. Performing Sensitivity Analysis for each factor" at bounding box center [252, 166] width 0 height 5
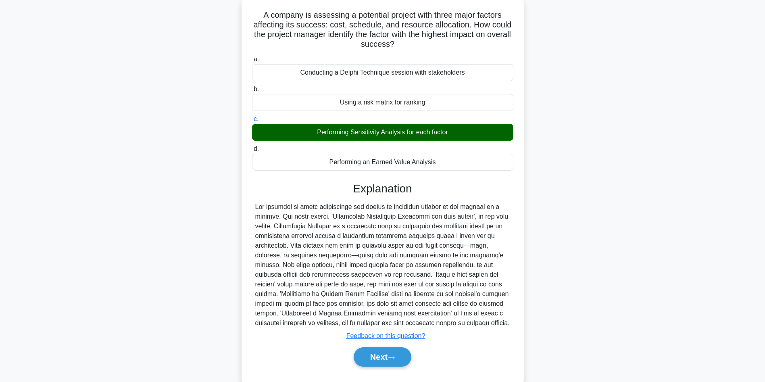
scroll to position [67, 0]
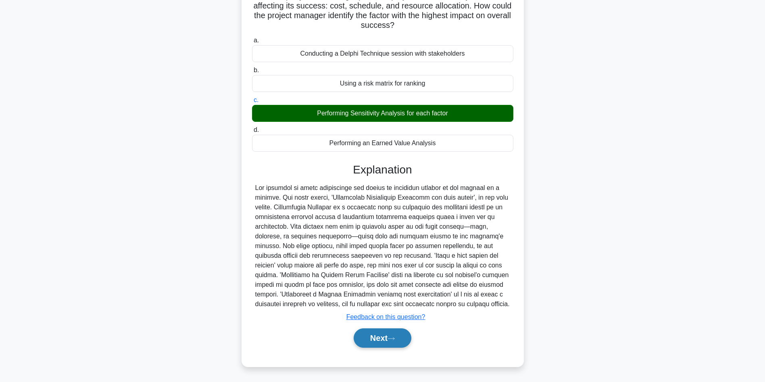
click at [372, 337] on button "Next" at bounding box center [382, 337] width 58 height 19
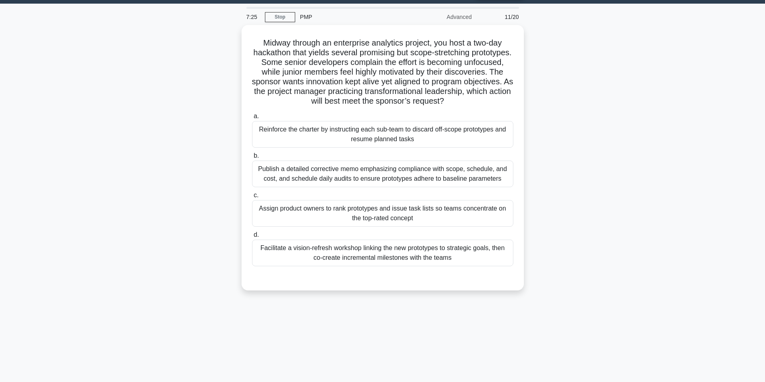
scroll to position [0, 0]
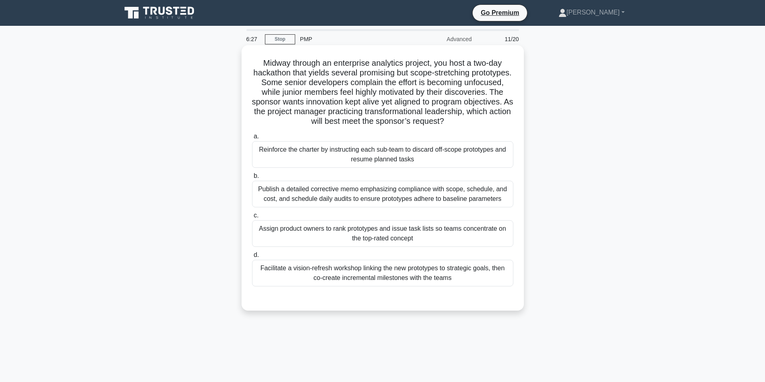
click at [311, 271] on div "Facilitate a vision-refresh workshop linking the new prototypes to strategic go…" at bounding box center [382, 273] width 261 height 27
click at [252, 258] on input "d. Facilitate a vision-refresh workshop linking the new prototypes to strategic…" at bounding box center [252, 254] width 0 height 5
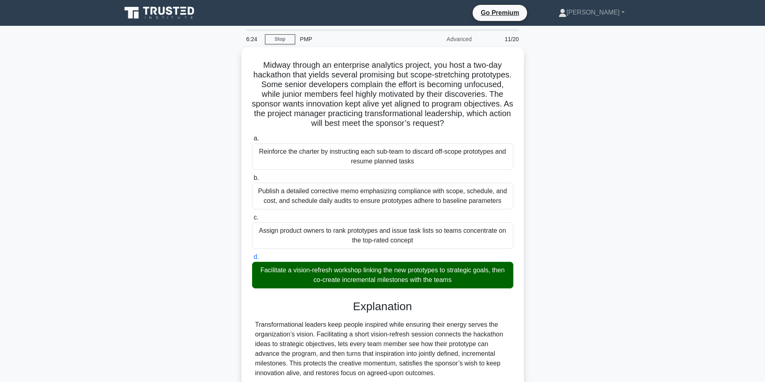
scroll to position [145, 0]
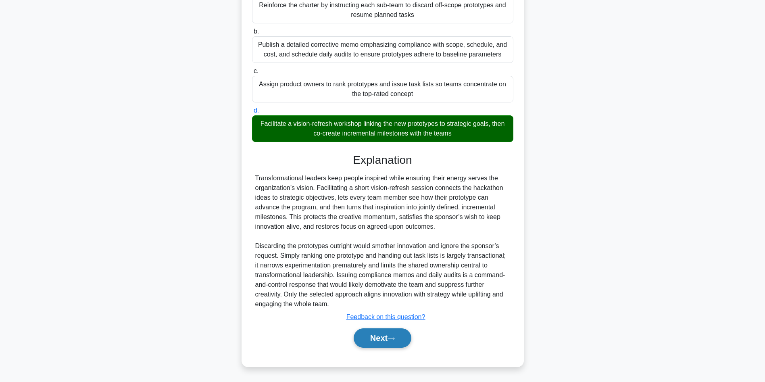
click at [389, 336] on button "Next" at bounding box center [382, 337] width 58 height 19
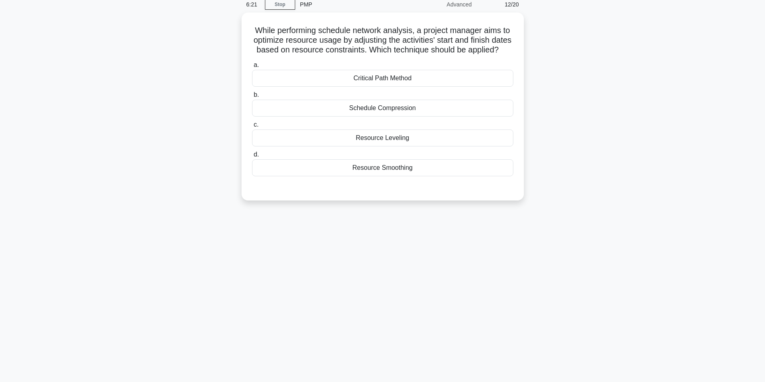
scroll to position [0, 0]
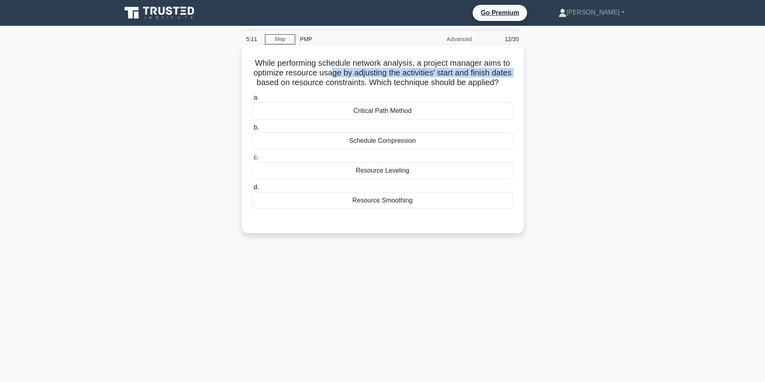
drag, startPoint x: 341, startPoint y: 74, endPoint x: 288, endPoint y: 84, distance: 54.2
click at [288, 84] on h5 "While performing schedule network analysis, a project manager aims to optimize …" at bounding box center [382, 73] width 263 height 30
drag, startPoint x: 323, startPoint y: 85, endPoint x: 396, endPoint y: 86, distance: 73.4
click at [396, 86] on h5 "While performing schedule network analysis, a project manager aims to optimize …" at bounding box center [382, 73] width 263 height 30
click at [418, 179] on div "Resource Leveling" at bounding box center [382, 170] width 261 height 17
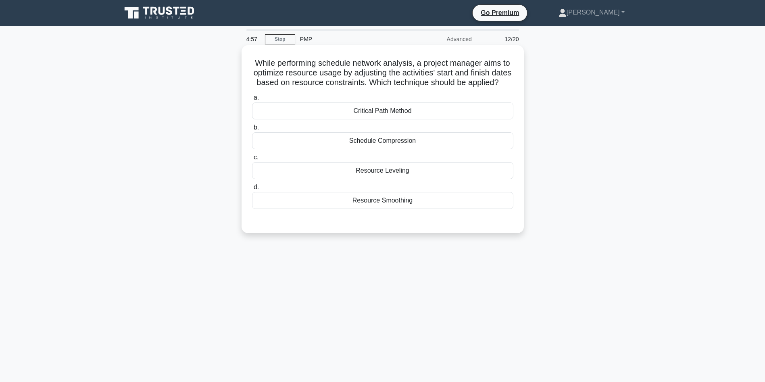
click at [252, 160] on input "c. Resource Leveling" at bounding box center [252, 157] width 0 height 5
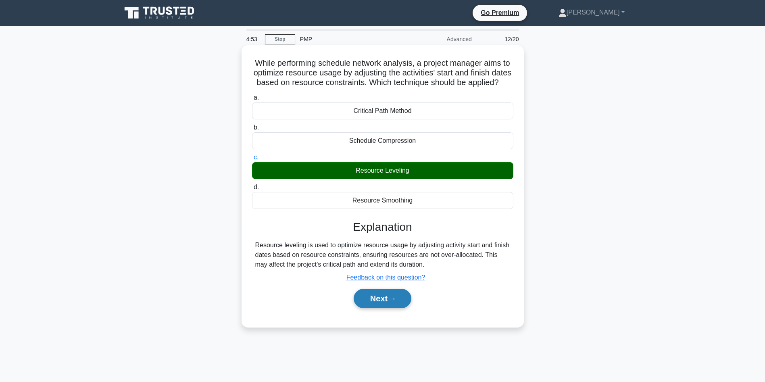
click at [391, 308] on button "Next" at bounding box center [382, 298] width 58 height 19
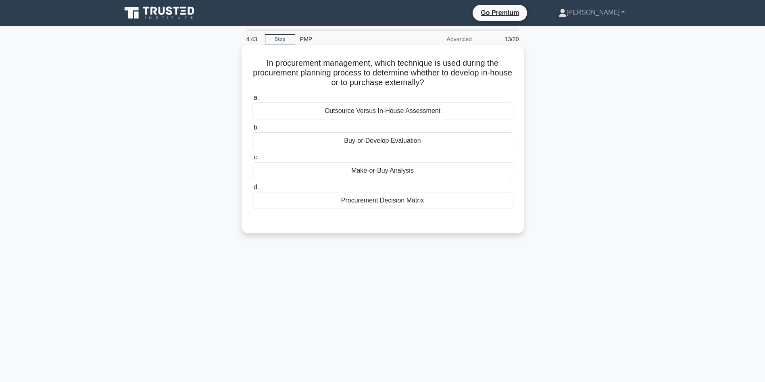
click at [443, 172] on div "Make-or-Buy Analysis" at bounding box center [382, 170] width 261 height 17
click at [252, 160] on input "c. Make-or-Buy Analysis" at bounding box center [252, 157] width 0 height 5
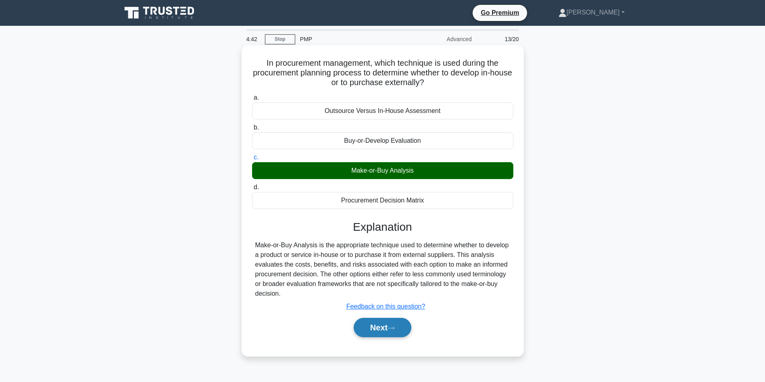
click at [403, 330] on button "Next" at bounding box center [382, 327] width 58 height 19
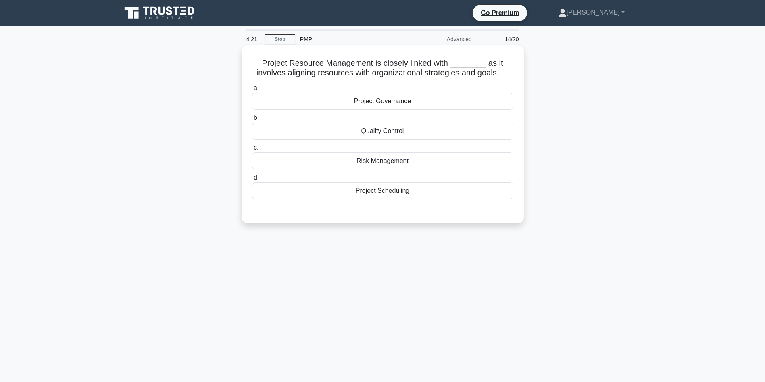
click at [348, 97] on div "Project Governance" at bounding box center [382, 101] width 261 height 17
click at [252, 91] on input "a. Project Governance" at bounding box center [252, 87] width 0 height 5
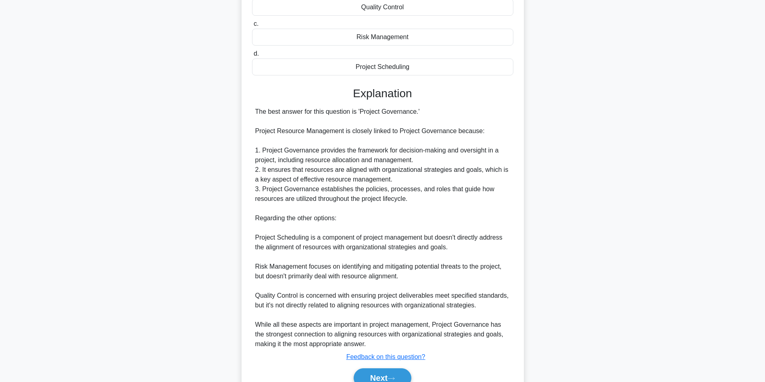
scroll to position [139, 0]
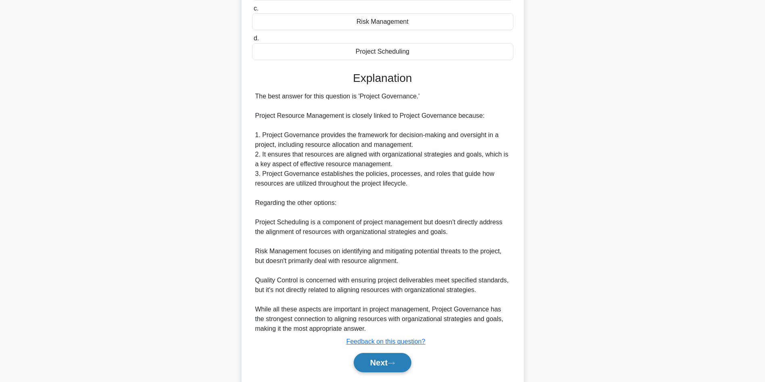
click at [392, 360] on button "Next" at bounding box center [382, 362] width 58 height 19
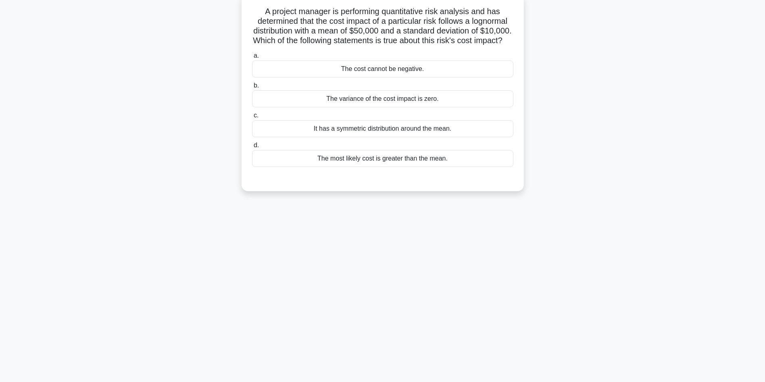
scroll to position [0, 0]
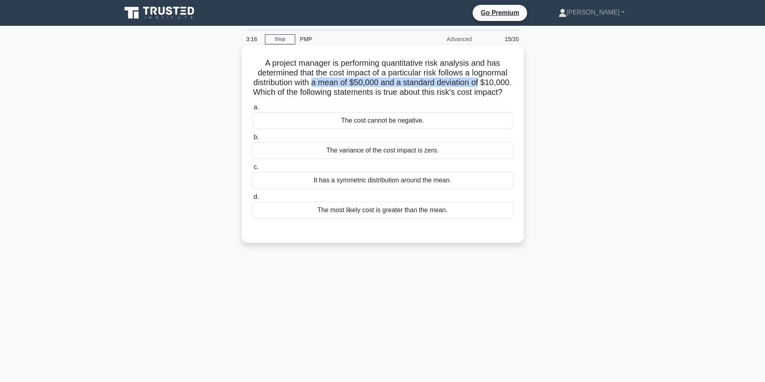
drag, startPoint x: 329, startPoint y: 80, endPoint x: 522, endPoint y: 82, distance: 192.7
click at [522, 82] on div "A project manager is performing quantitative risk analysis and has determined t…" at bounding box center [382, 143] width 282 height 197
click at [422, 189] on div "It has a symmetric distribution around the mean." at bounding box center [382, 180] width 261 height 17
click at [252, 170] on input "c. It has a symmetric distribution around the mean." at bounding box center [252, 166] width 0 height 5
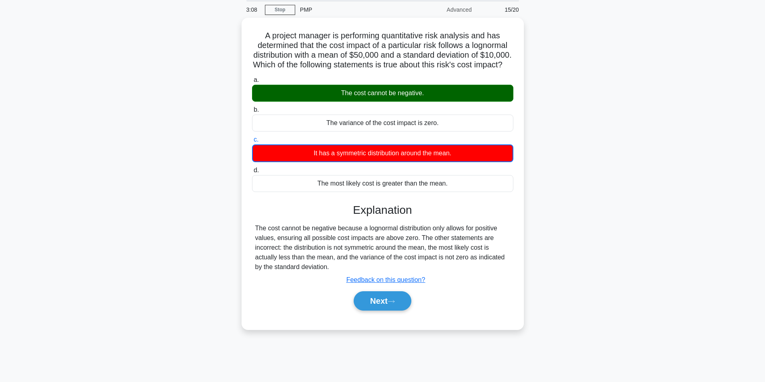
scroll to position [54, 0]
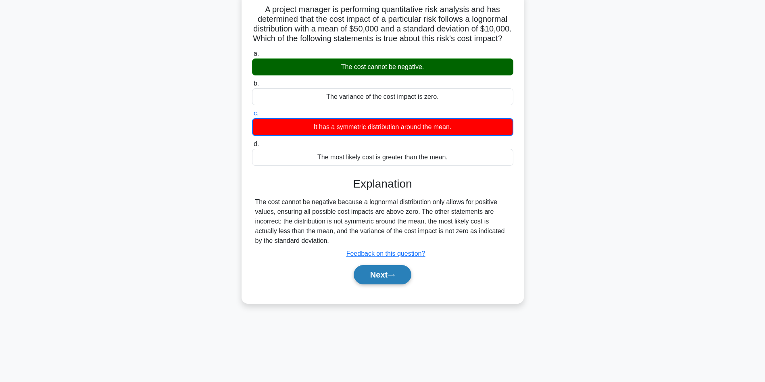
click at [373, 284] on button "Next" at bounding box center [382, 274] width 58 height 19
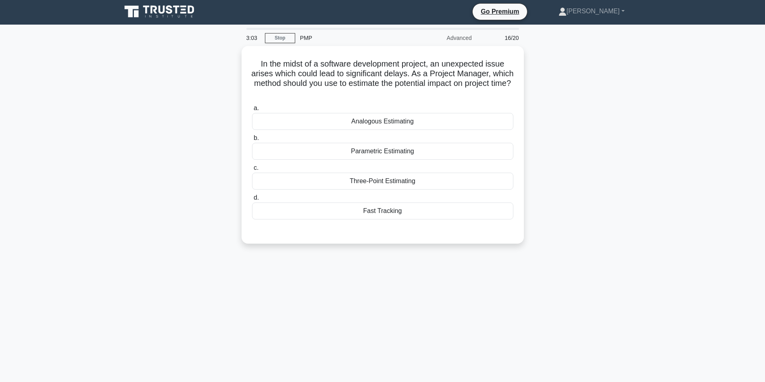
scroll to position [0, 0]
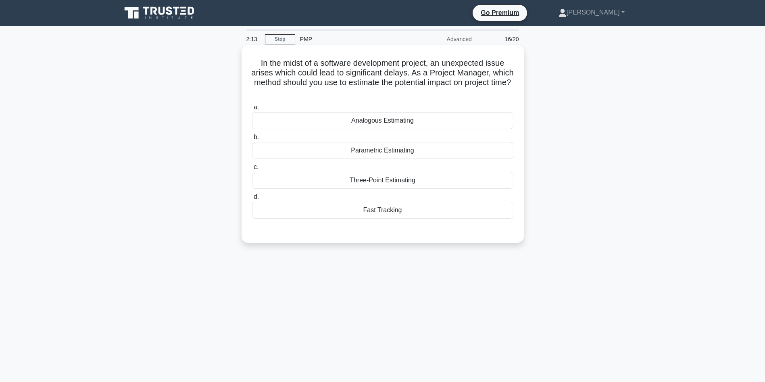
click at [390, 181] on div "Three-Point Estimating" at bounding box center [382, 180] width 261 height 17
click at [252, 170] on input "c. Three-Point Estimating" at bounding box center [252, 166] width 0 height 5
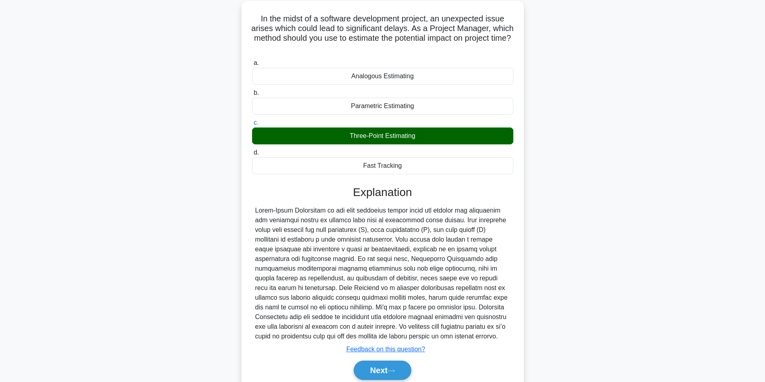
scroll to position [77, 0]
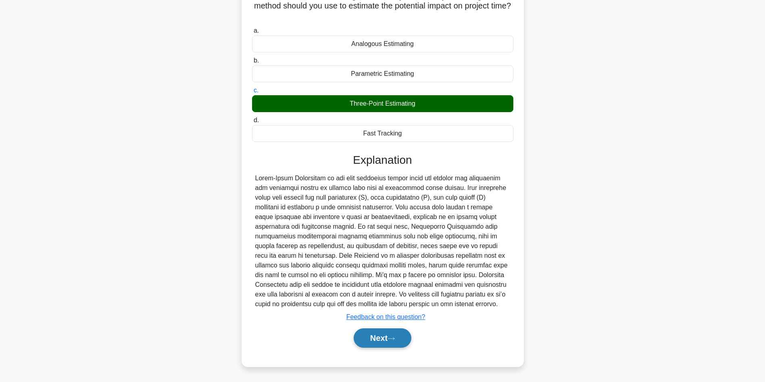
click at [379, 341] on button "Next" at bounding box center [382, 337] width 58 height 19
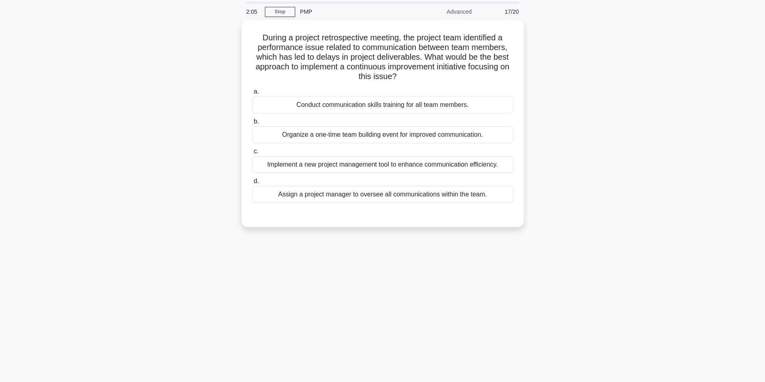
scroll to position [0, 0]
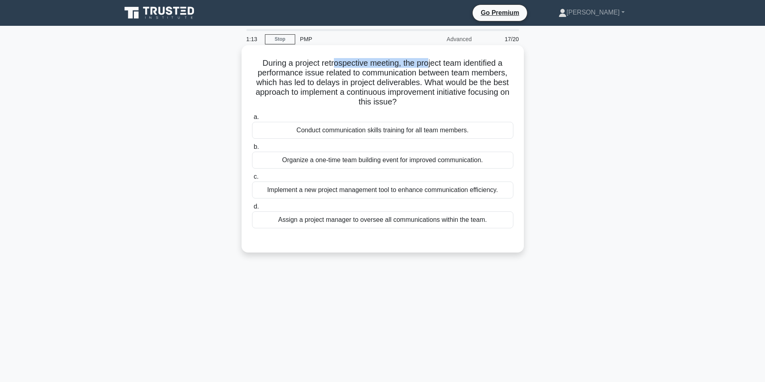
drag, startPoint x: 331, startPoint y: 68, endPoint x: 429, endPoint y: 64, distance: 98.0
click at [429, 64] on h5 "During a project retrospective meeting, the project team identified a performan…" at bounding box center [382, 82] width 263 height 49
click at [451, 160] on div "Organize a one-time team building event for improved communication." at bounding box center [382, 160] width 261 height 17
click at [252, 150] on input "b. Organize a one-time team building event for improved communication." at bounding box center [252, 146] width 0 height 5
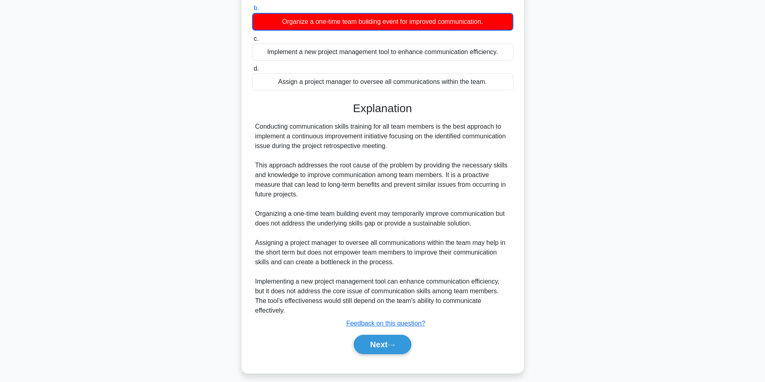
scroll to position [145, 0]
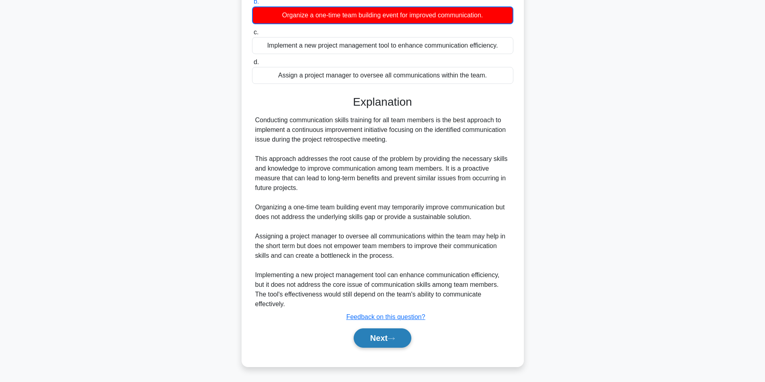
click at [374, 334] on button "Next" at bounding box center [382, 337] width 58 height 19
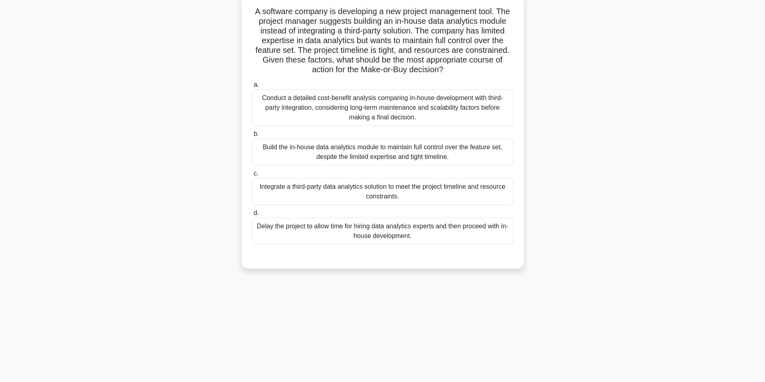
scroll to position [0, 0]
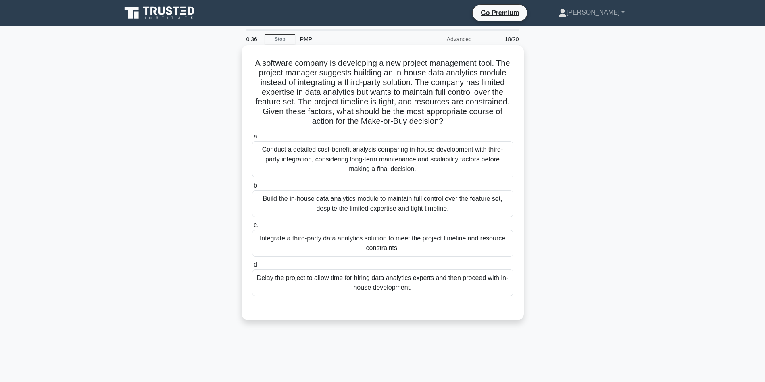
click at [339, 162] on div "Conduct a detailed cost-benefit analysis comparing in-house development with th…" at bounding box center [382, 159] width 261 height 36
click at [252, 139] on input "a. Conduct a detailed cost-benefit analysis comparing in-house development with…" at bounding box center [252, 136] width 0 height 5
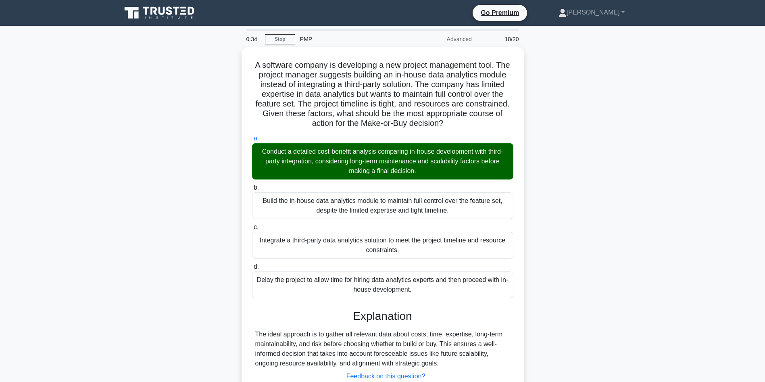
scroll to position [58, 0]
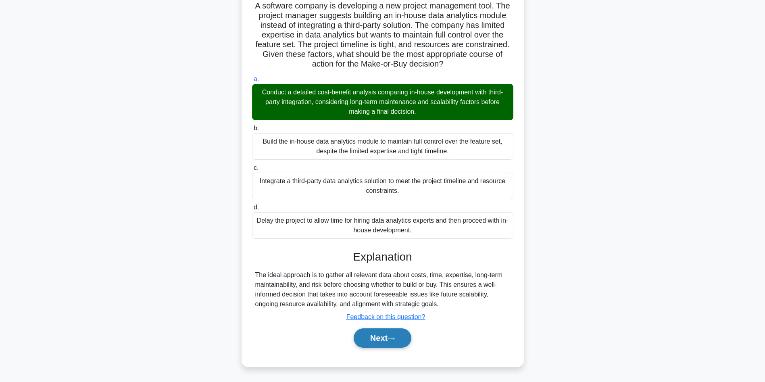
click at [372, 340] on button "Next" at bounding box center [382, 337] width 58 height 19
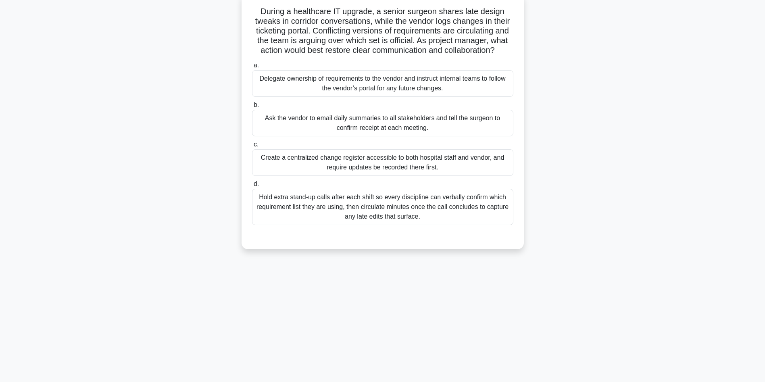
scroll to position [0, 0]
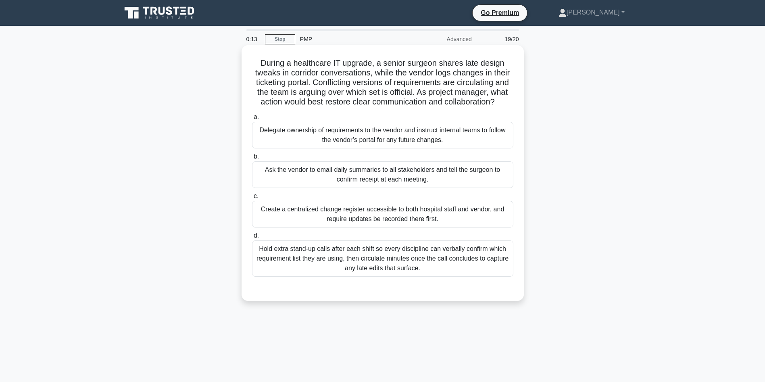
click at [446, 212] on div "Create a centralized change register accessible to both hospital staff and vend…" at bounding box center [382, 214] width 261 height 27
click at [252, 199] on input "c. Create a centralized change register accessible to both hospital staff and v…" at bounding box center [252, 195] width 0 height 5
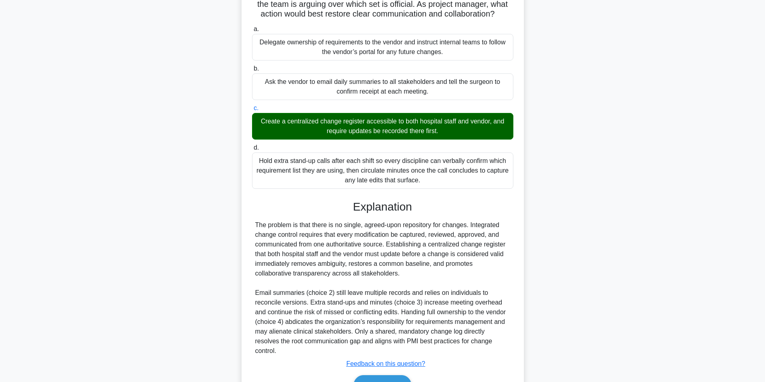
scroll to position [125, 0]
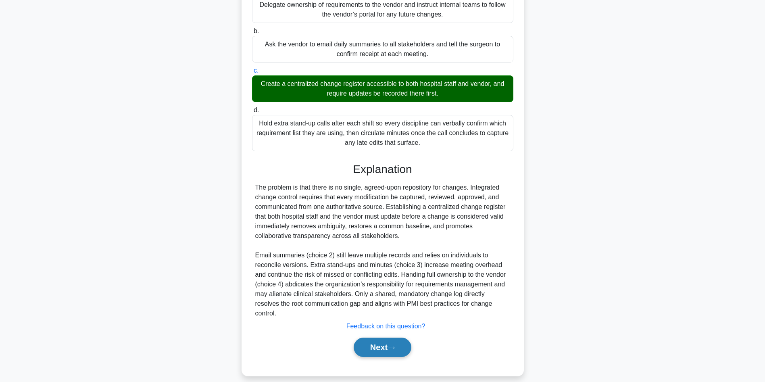
click at [375, 339] on button "Next" at bounding box center [382, 346] width 58 height 19
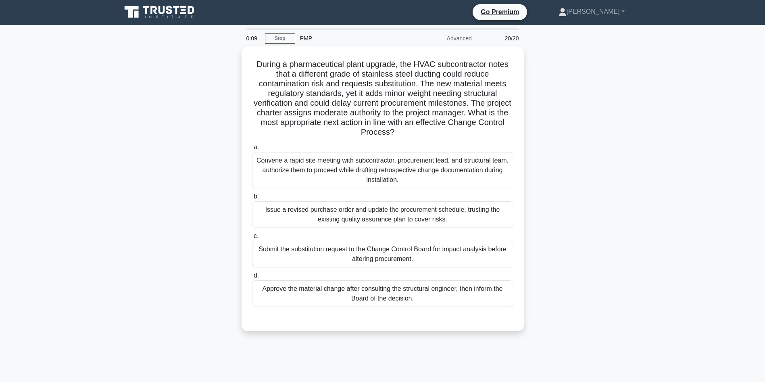
scroll to position [0, 0]
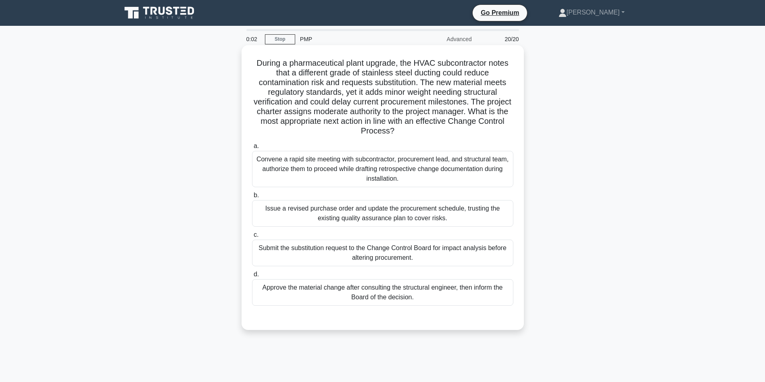
click at [333, 213] on div "Issue a revised purchase order and update the procurement schedule, trusting th…" at bounding box center [382, 213] width 261 height 27
click at [252, 198] on input "b. Issue a revised purchase order and update the procurement schedule, trusting…" at bounding box center [252, 195] width 0 height 5
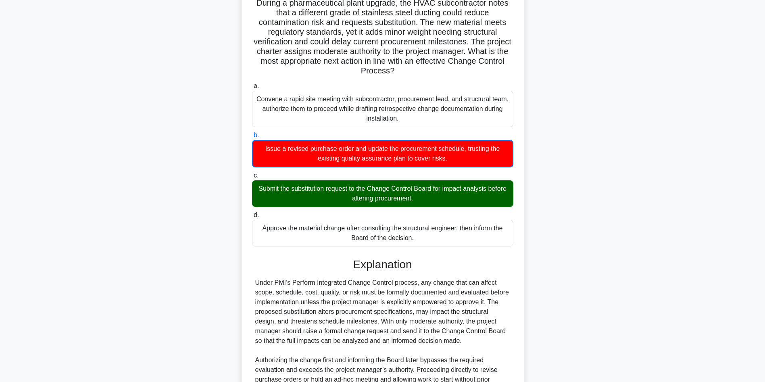
scroll to position [155, 0]
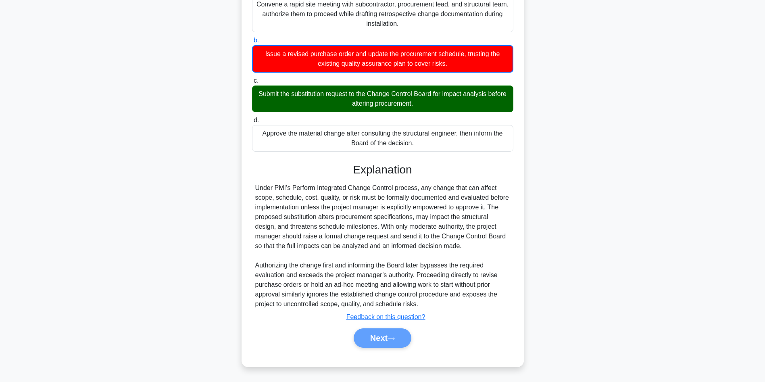
click at [395, 337] on div "Next" at bounding box center [382, 337] width 264 height 19
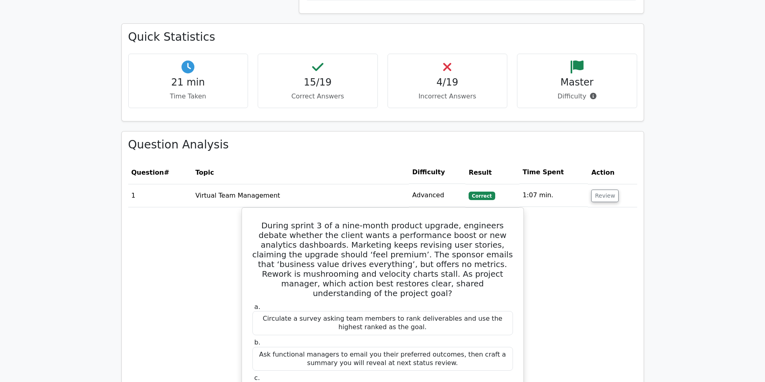
scroll to position [684, 0]
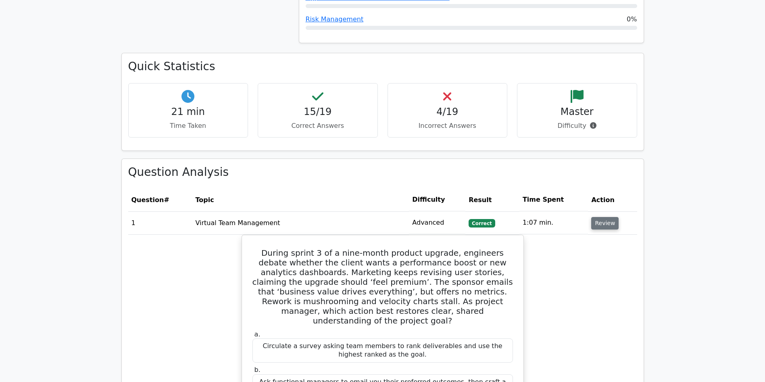
click at [599, 217] on button "Review" at bounding box center [604, 223] width 27 height 12
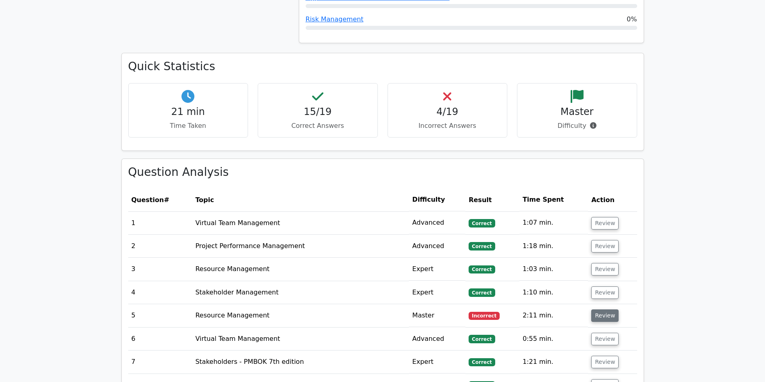
click at [601, 309] on button "Review" at bounding box center [604, 315] width 27 height 12
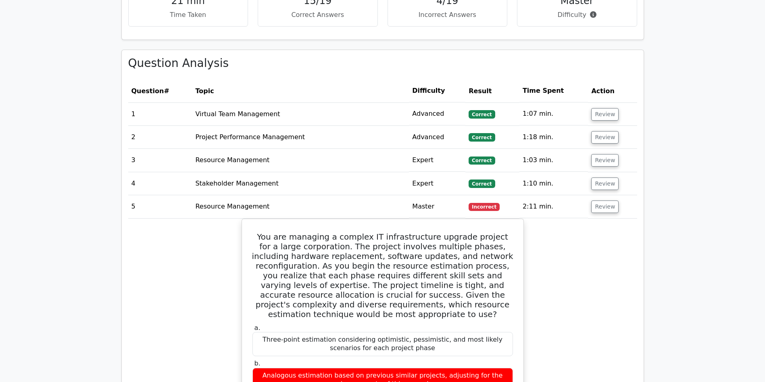
scroll to position [828, 0]
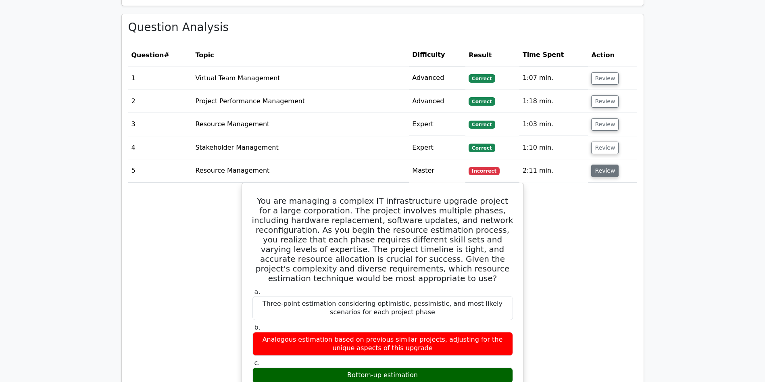
click at [602, 164] on button "Review" at bounding box center [604, 170] width 27 height 12
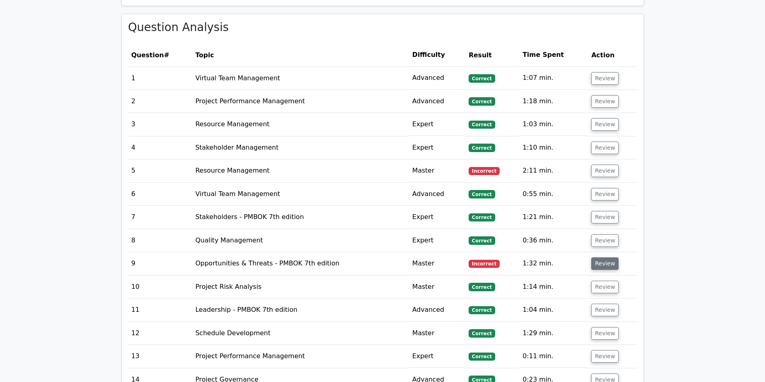
click at [606, 257] on button "Review" at bounding box center [604, 263] width 27 height 12
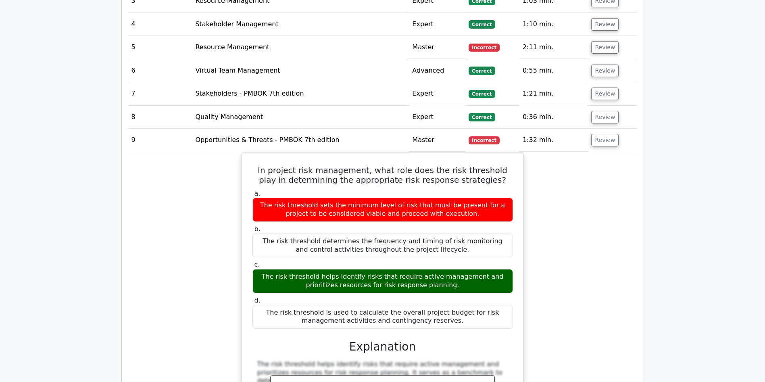
scroll to position [965, 0]
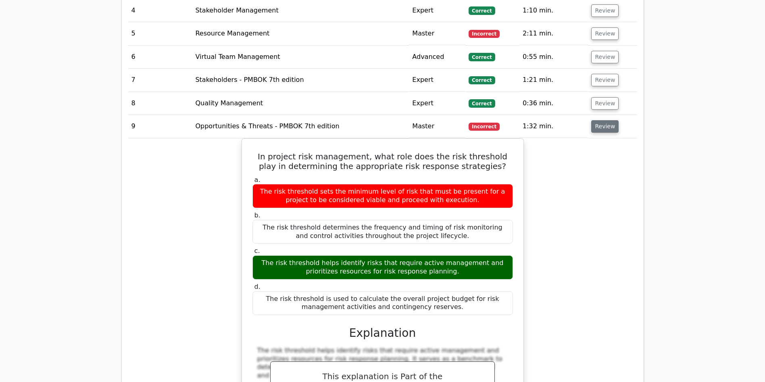
click at [607, 120] on button "Review" at bounding box center [604, 126] width 27 height 12
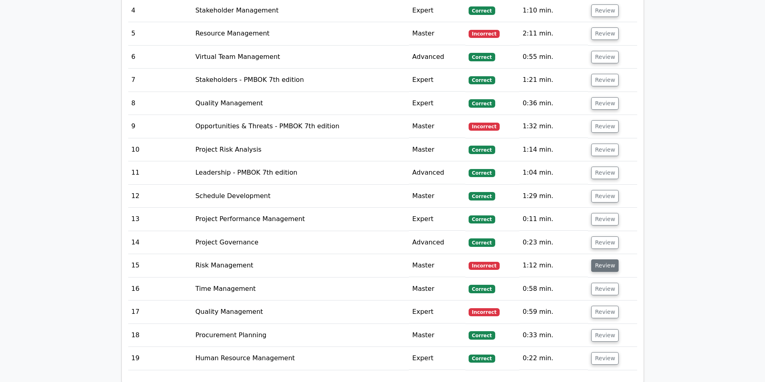
click at [603, 259] on button "Review" at bounding box center [604, 265] width 27 height 12
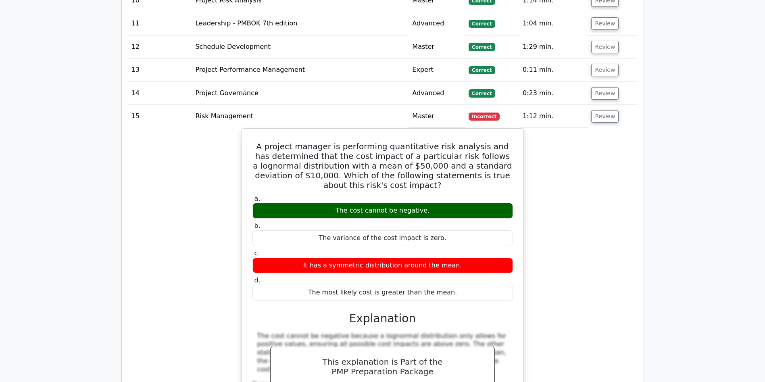
scroll to position [1114, 0]
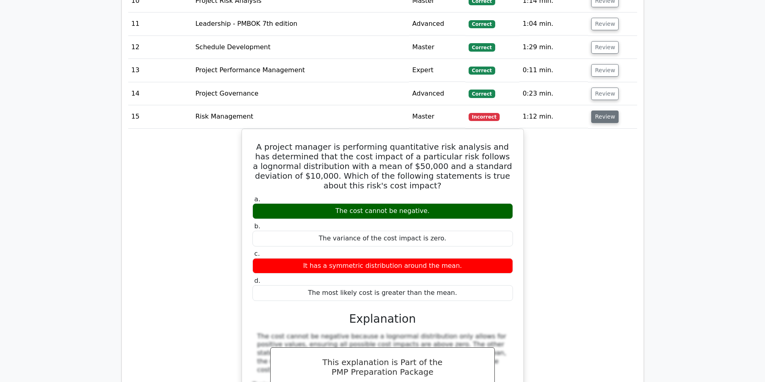
click at [600, 110] on button "Review" at bounding box center [604, 116] width 27 height 12
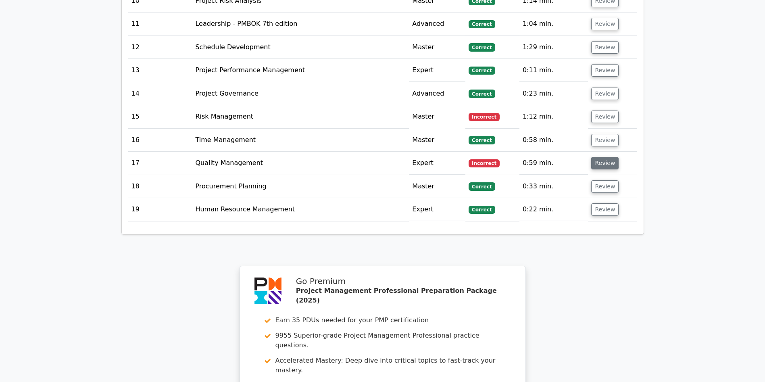
click at [605, 157] on button "Review" at bounding box center [604, 163] width 27 height 12
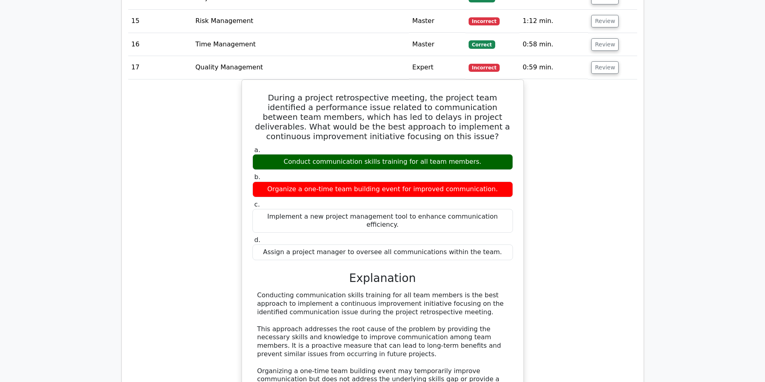
scroll to position [1224, 0]
